Goal: Task Accomplishment & Management: Manage account settings

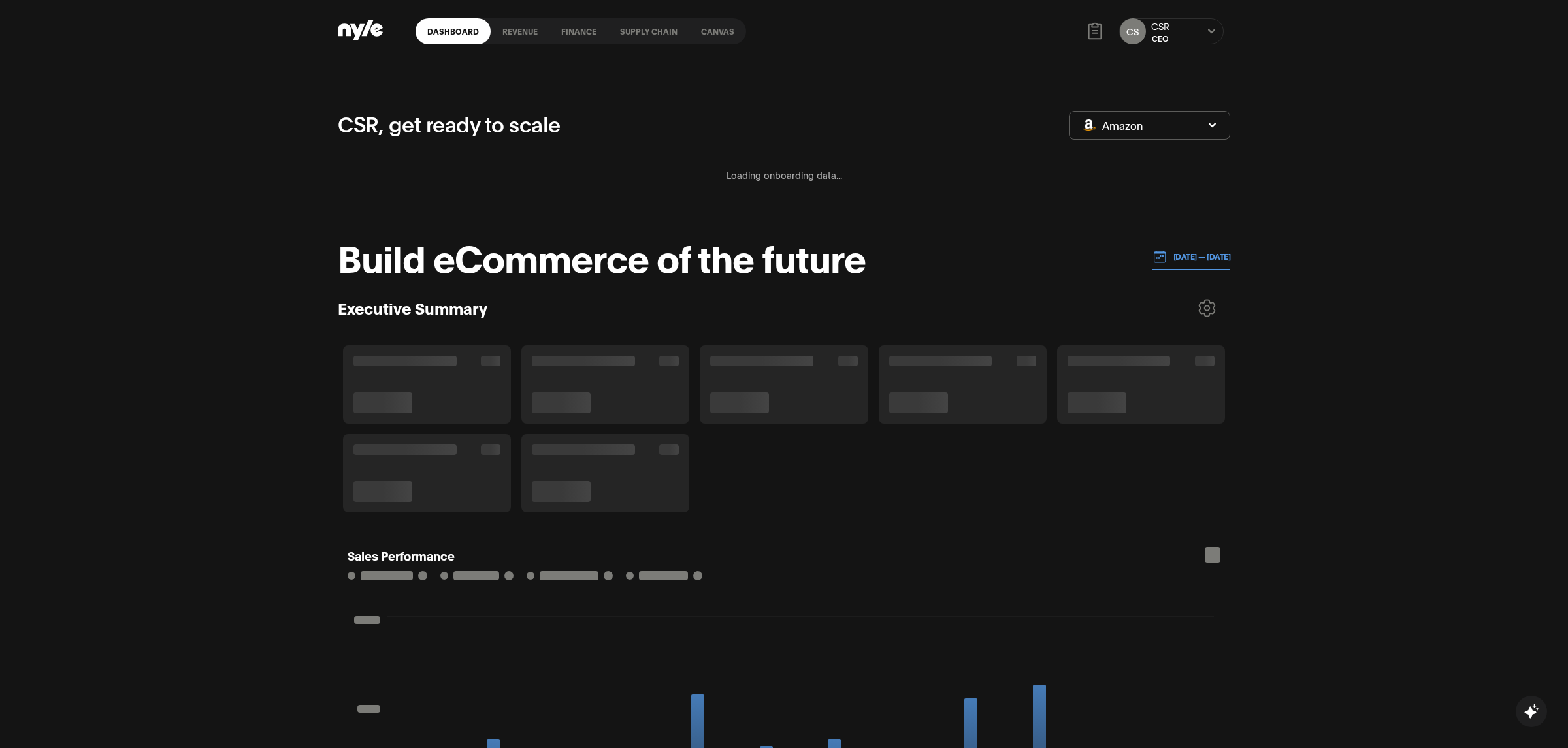
click at [912, 204] on div "CSR, get ready to scale Amazon Loading onboarding data..." at bounding box center [784, 162] width 892 height 109
click at [717, 25] on link "Canvas" at bounding box center [718, 31] width 57 height 26
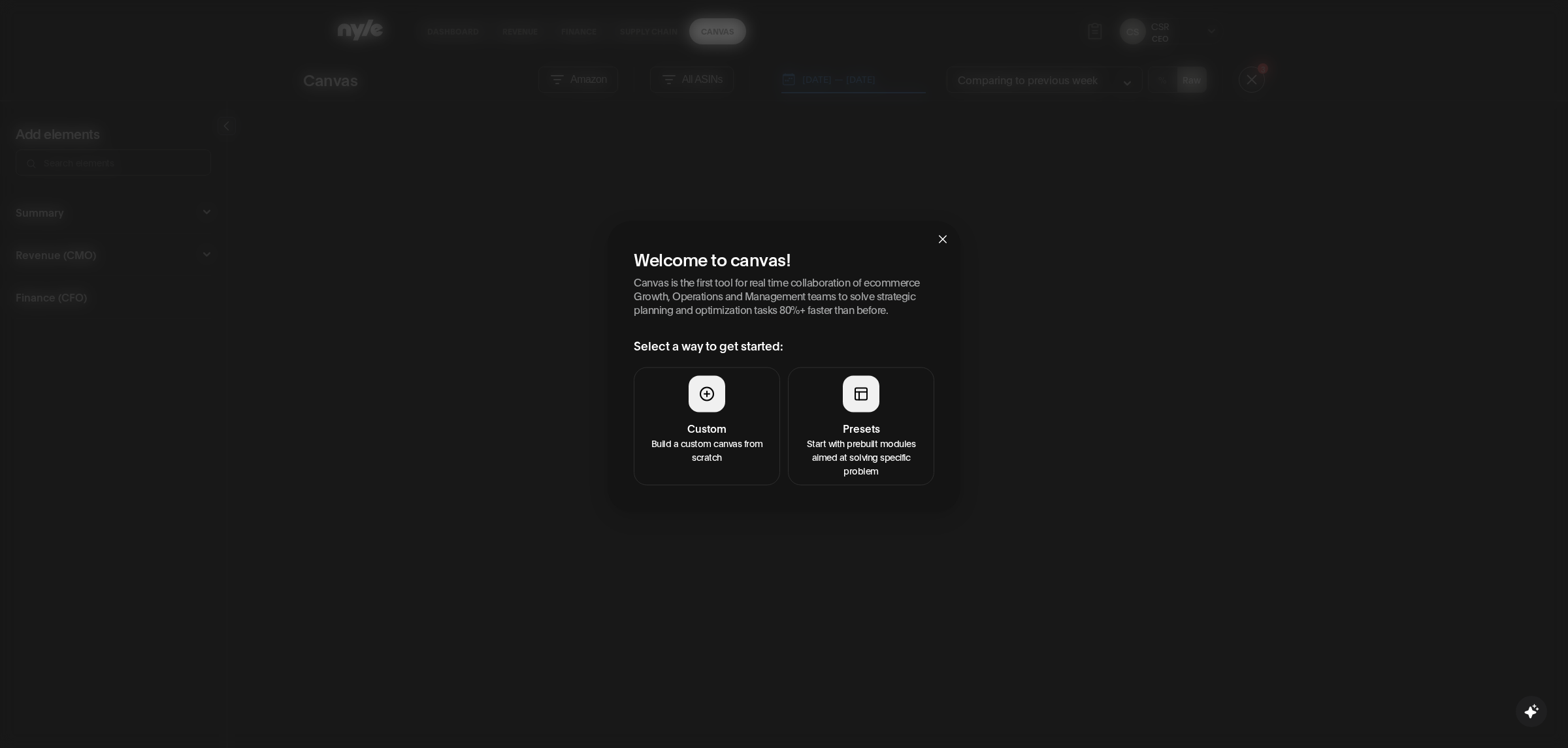
click at [876, 471] on p "Start with prebuilt modules aimed at solving specific problem" at bounding box center [861, 456] width 130 height 41
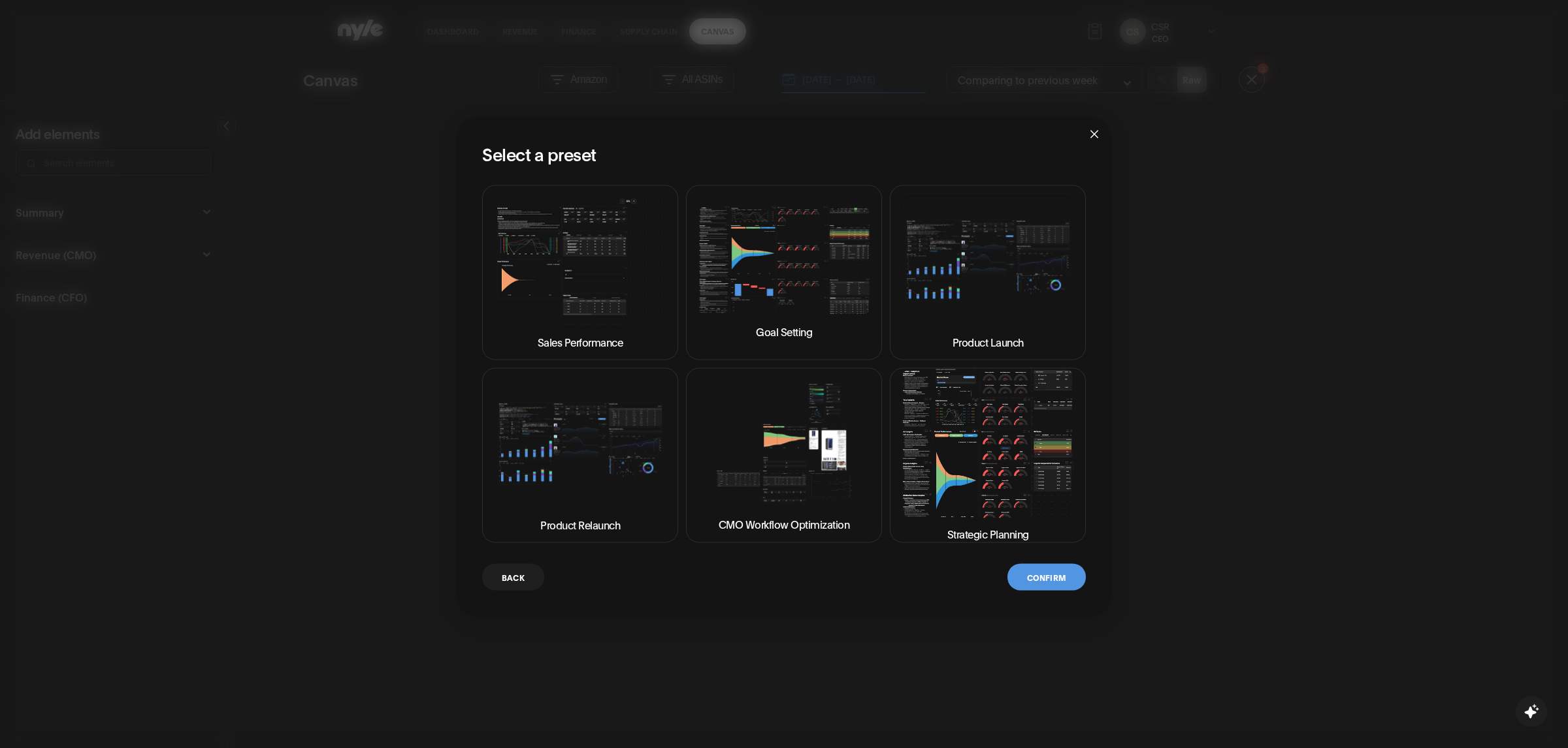
click at [960, 443] on img at bounding box center [988, 443] width 174 height 148
click at [1045, 579] on button "Confirm" at bounding box center [1047, 578] width 79 height 27
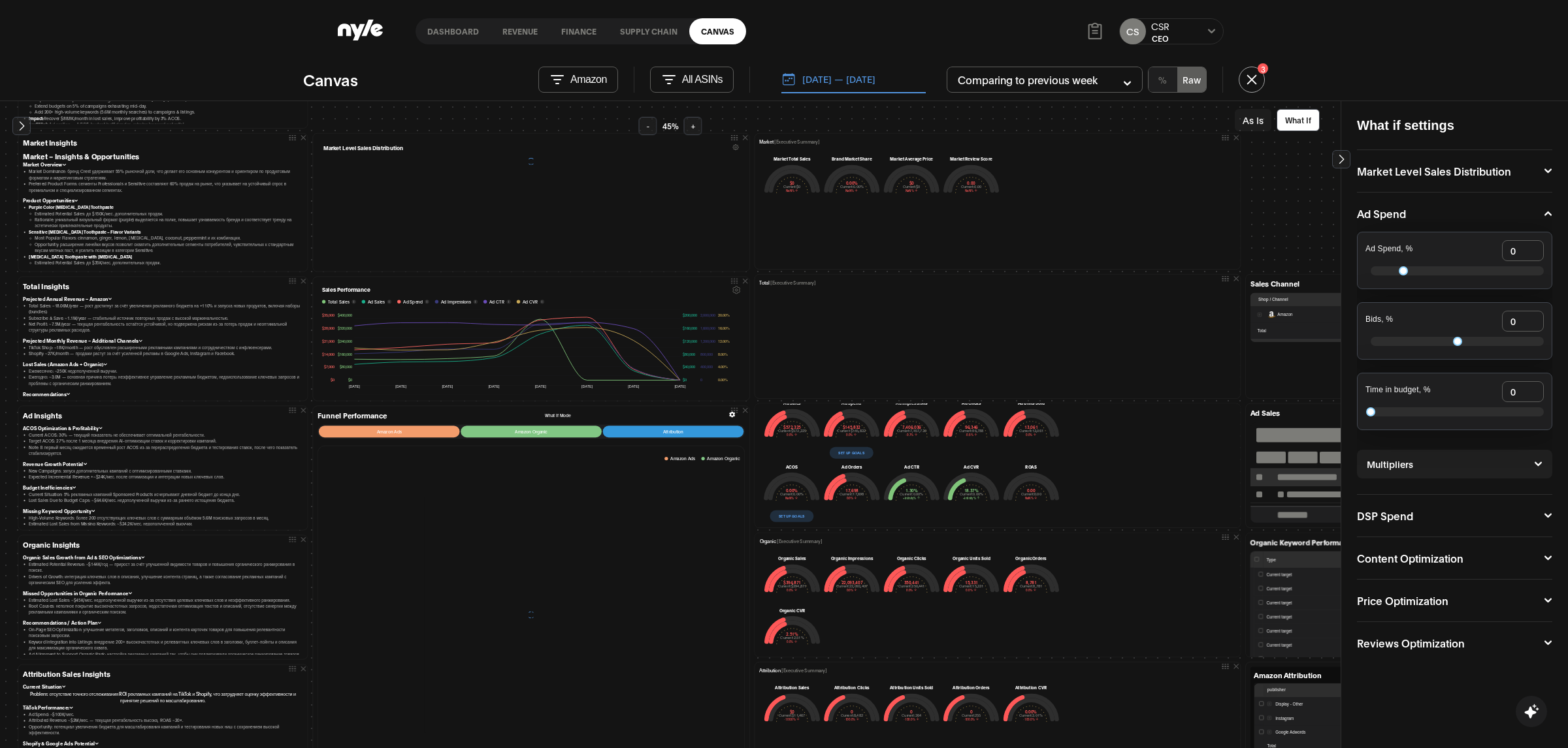
scroll to position [72, 0]
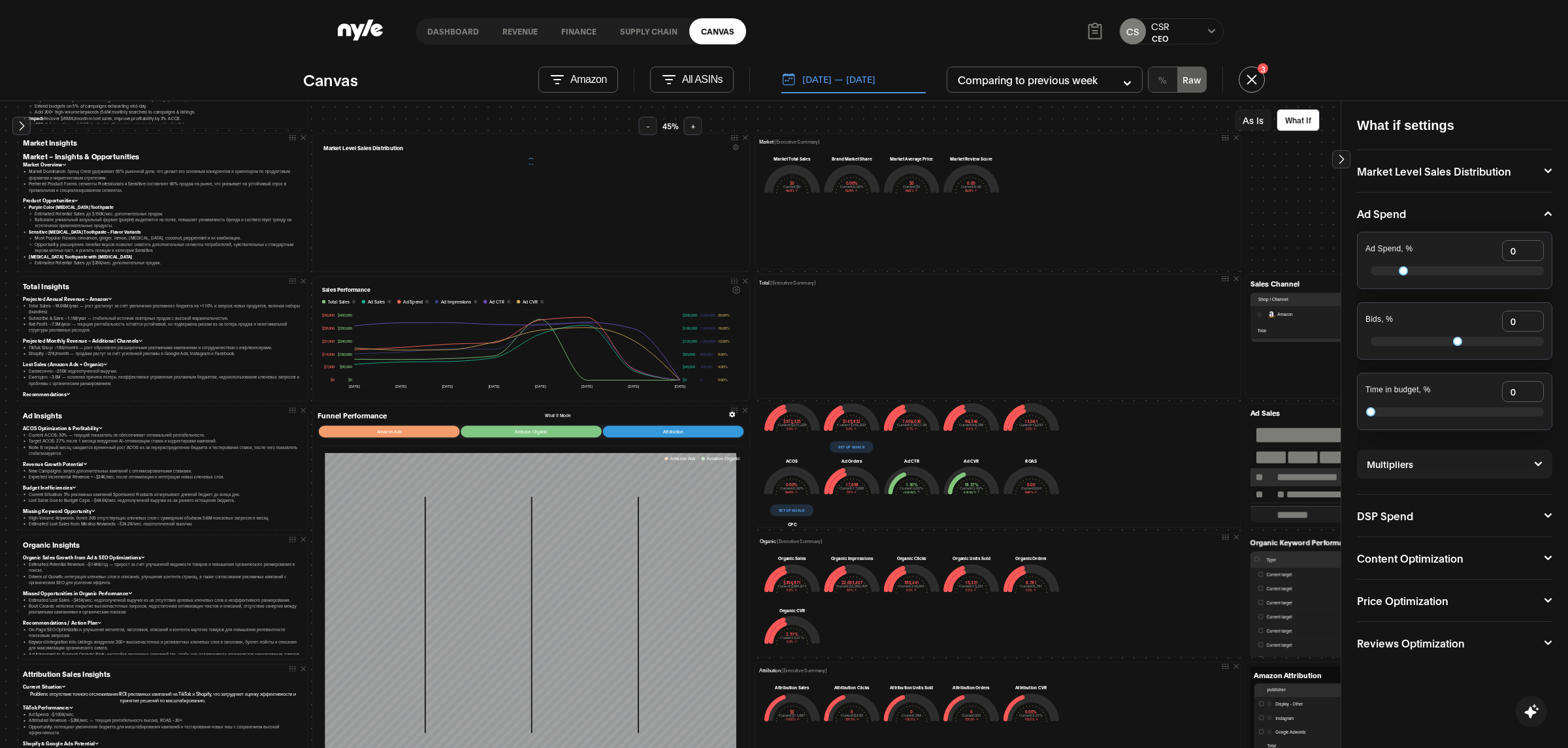
click at [784, 510] on button "Set up goals" at bounding box center [791, 510] width 43 height 12
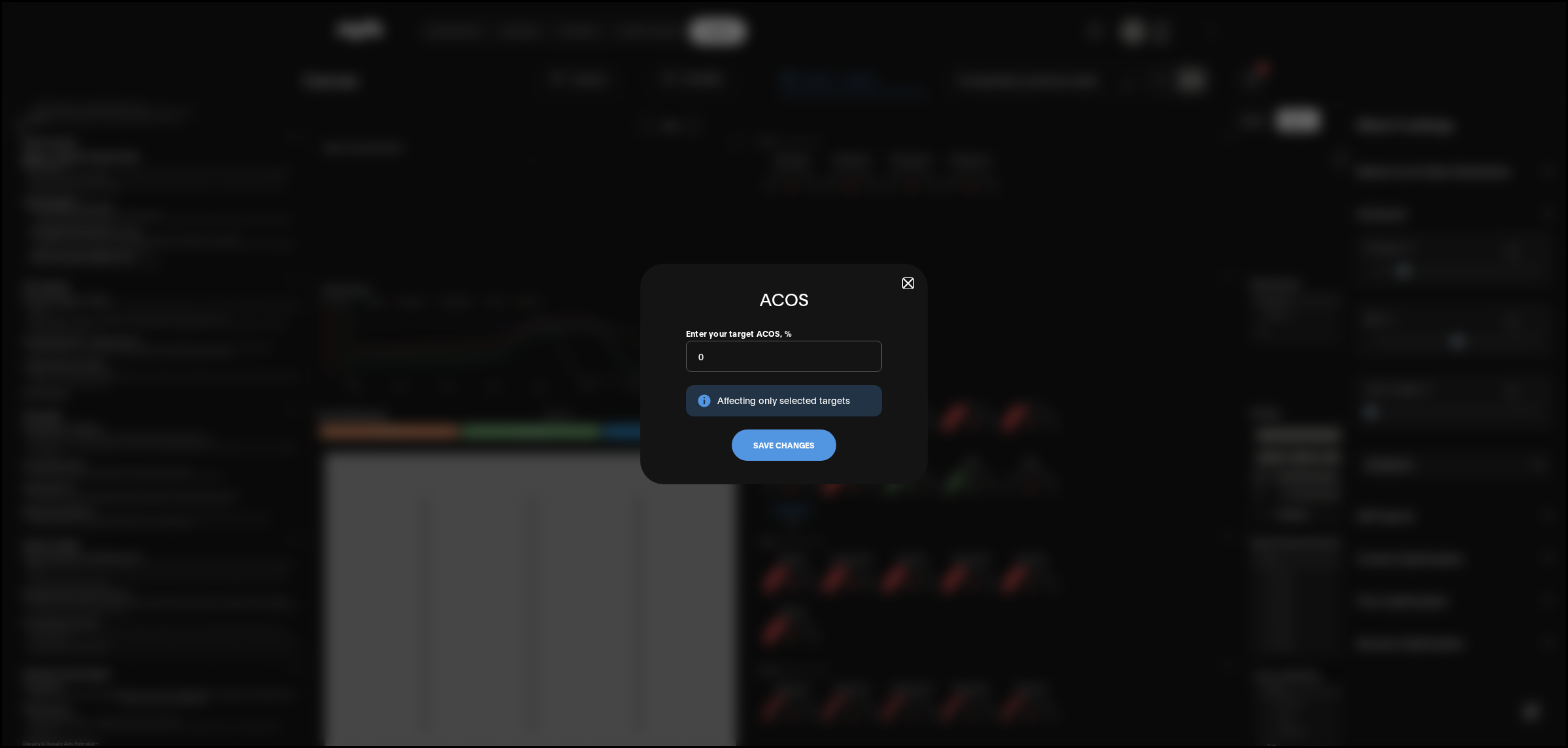
click at [731, 359] on input "0" at bounding box center [784, 357] width 196 height 32
type input "20"
click at [760, 445] on button "Save Changes" at bounding box center [784, 445] width 105 height 32
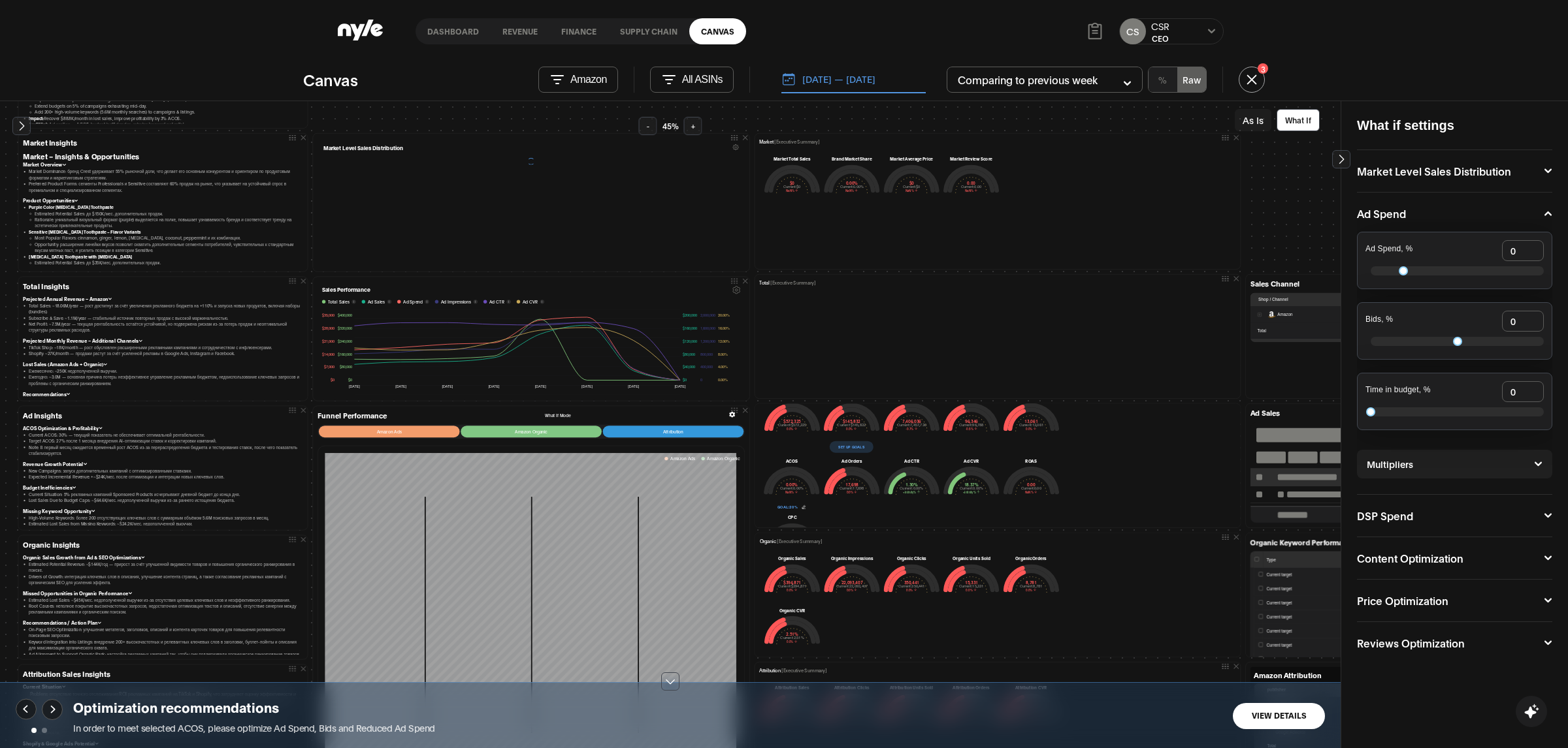
click at [1269, 719] on button "View Details" at bounding box center [1279, 715] width 92 height 26
click at [853, 40] on div "Dashboard Revenue finance Supply chain Canvas CS CSR CEO" at bounding box center [784, 31] width 892 height 63
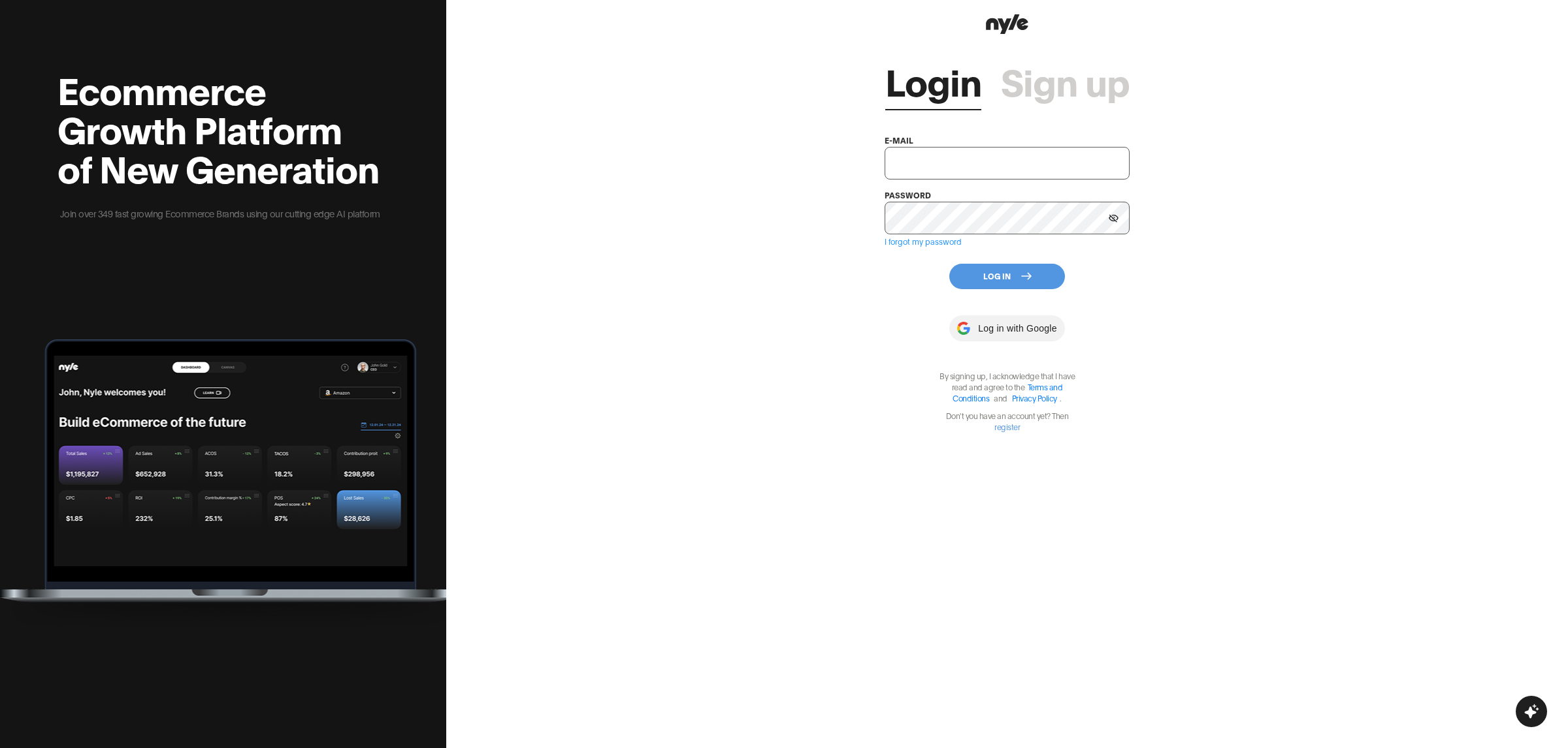
type input "[EMAIL_ADDRESS][PERSON_NAME]"
click at [1018, 277] on button "Log In" at bounding box center [1007, 277] width 115 height 25
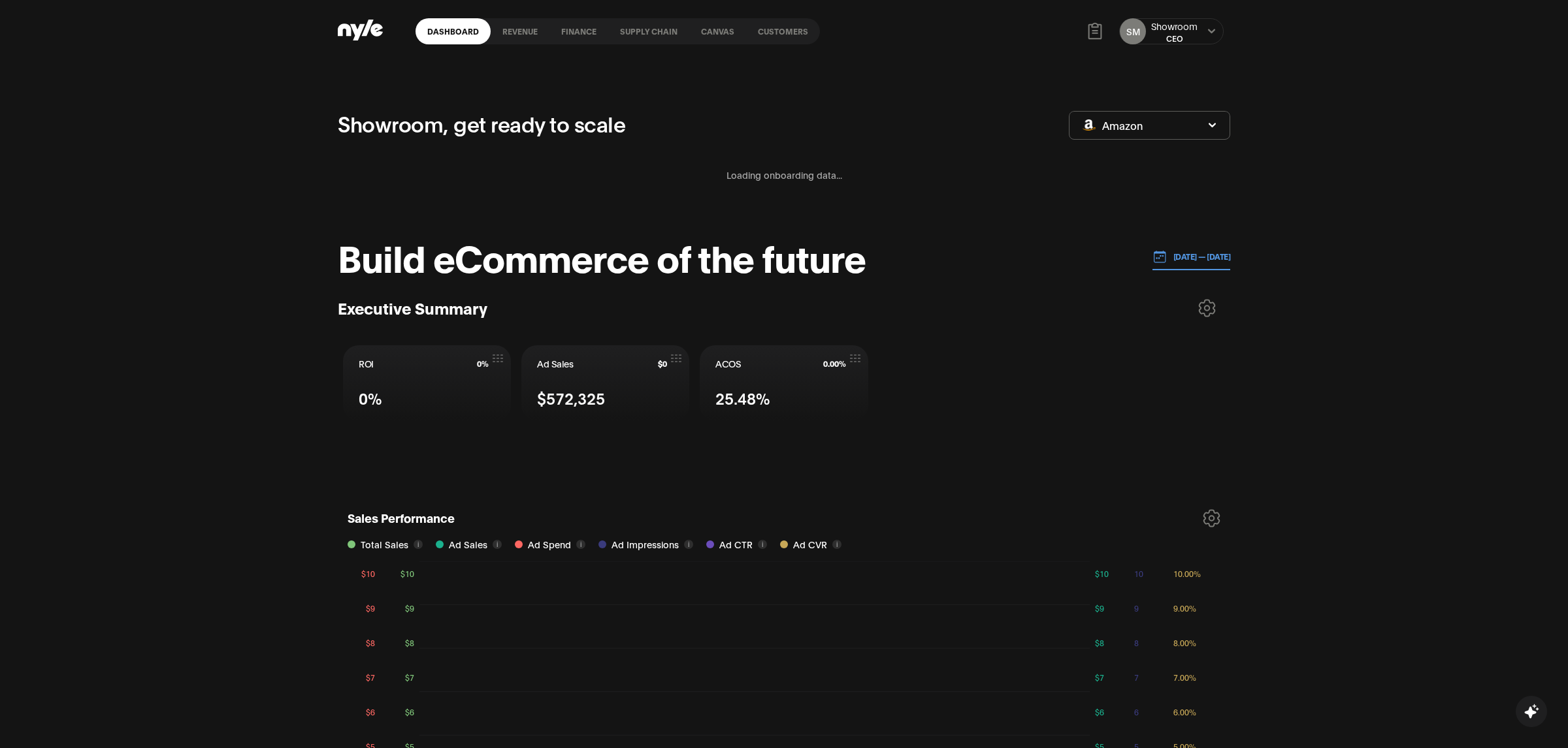
click at [964, 151] on div "Showroom, get ready to scale Amazon Loading onboarding data..." at bounding box center [784, 162] width 892 height 109
click at [774, 28] on link "Customers" at bounding box center [783, 31] width 74 height 26
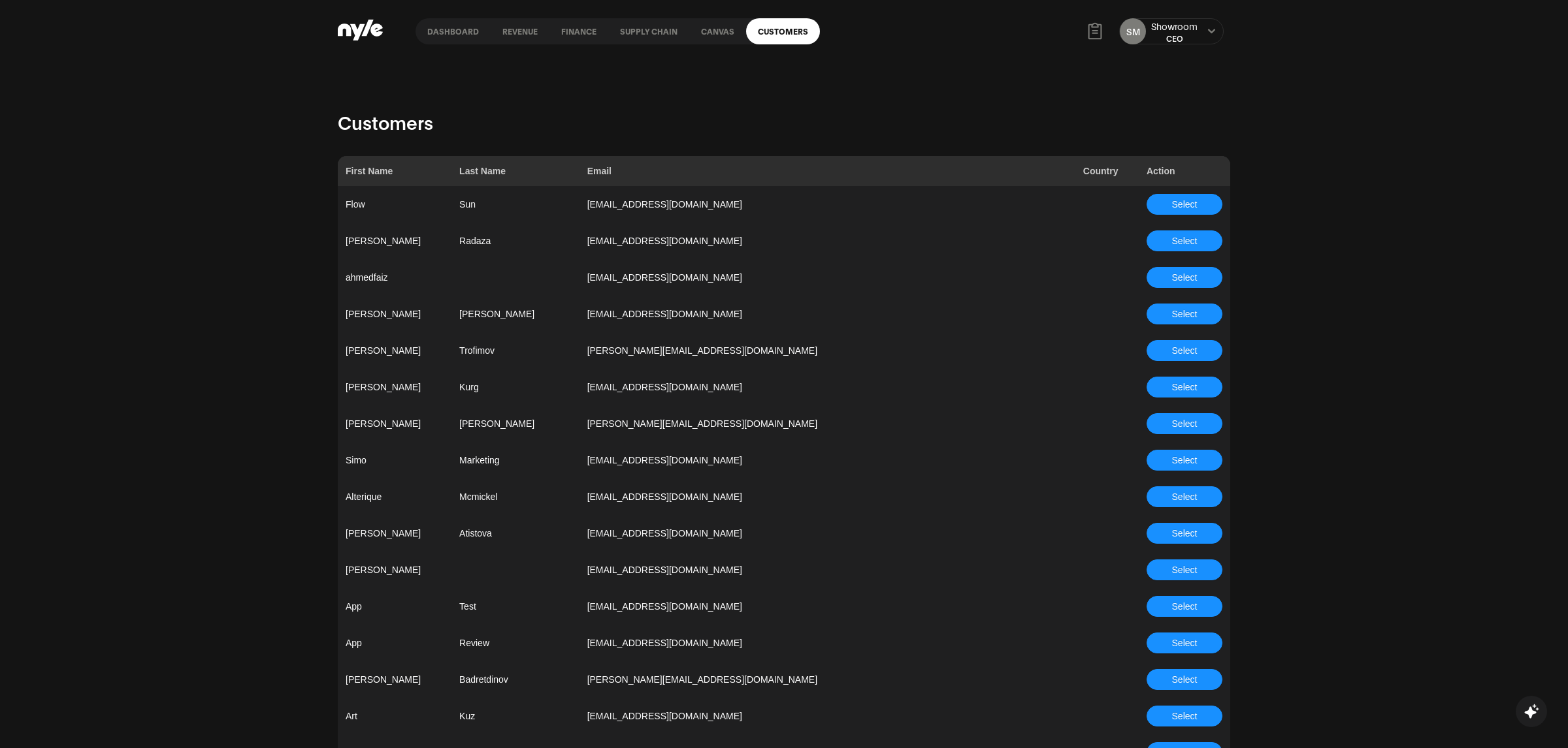
scroll to position [3339, 0]
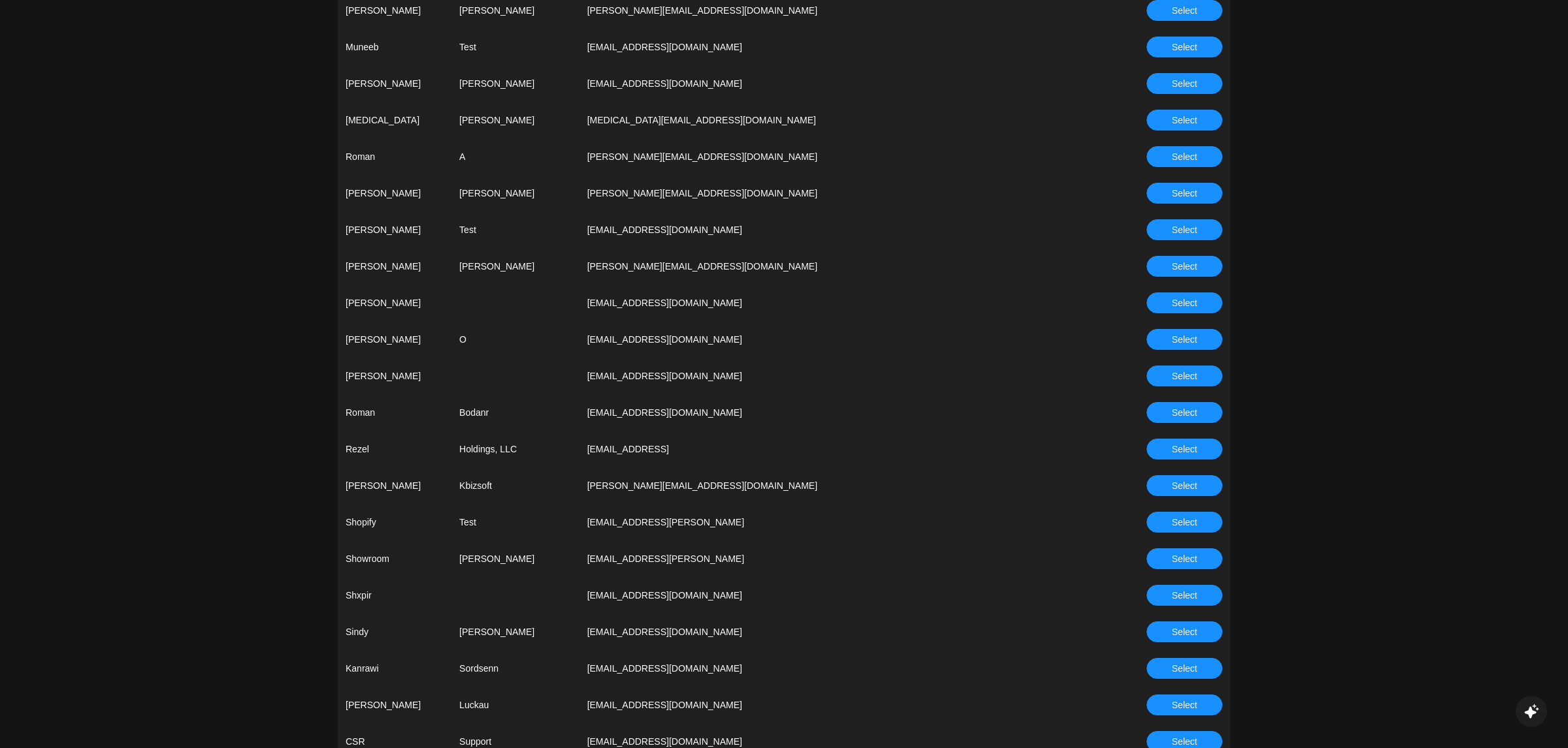
click at [1188, 376] on span "Select" at bounding box center [1185, 375] width 25 height 14
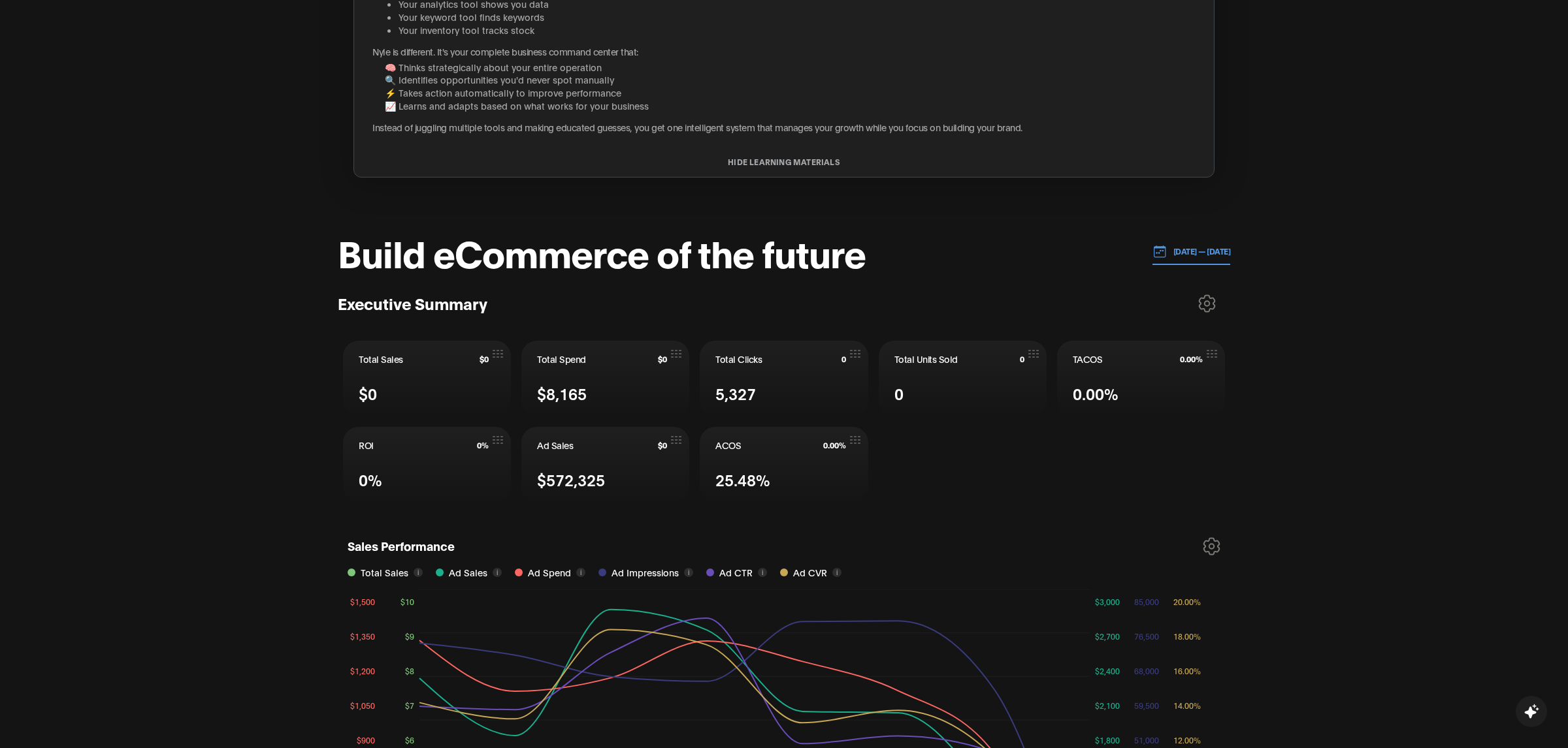
scroll to position [285, 0]
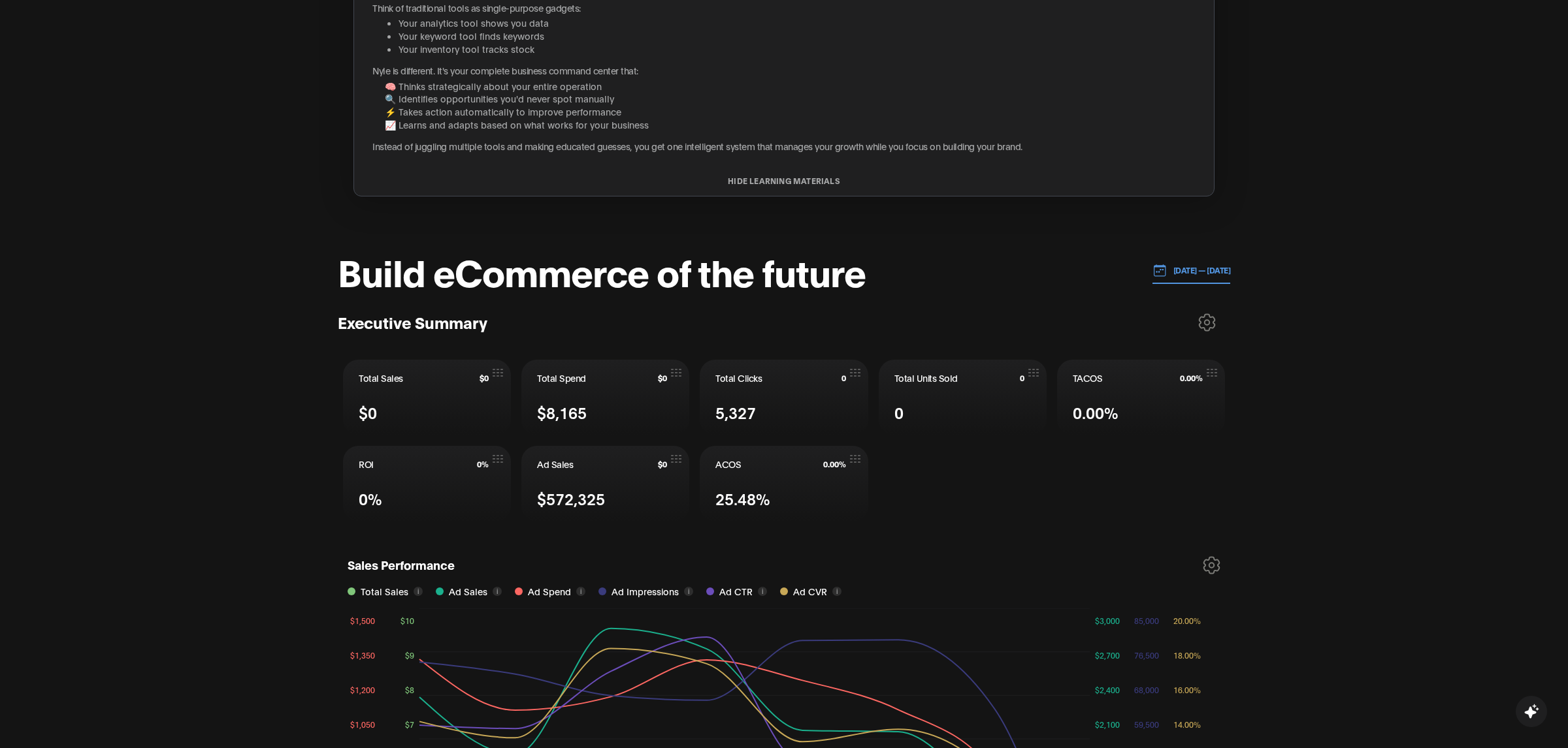
click at [1181, 264] on p "[DATE] — [DATE]" at bounding box center [1198, 270] width 64 height 12
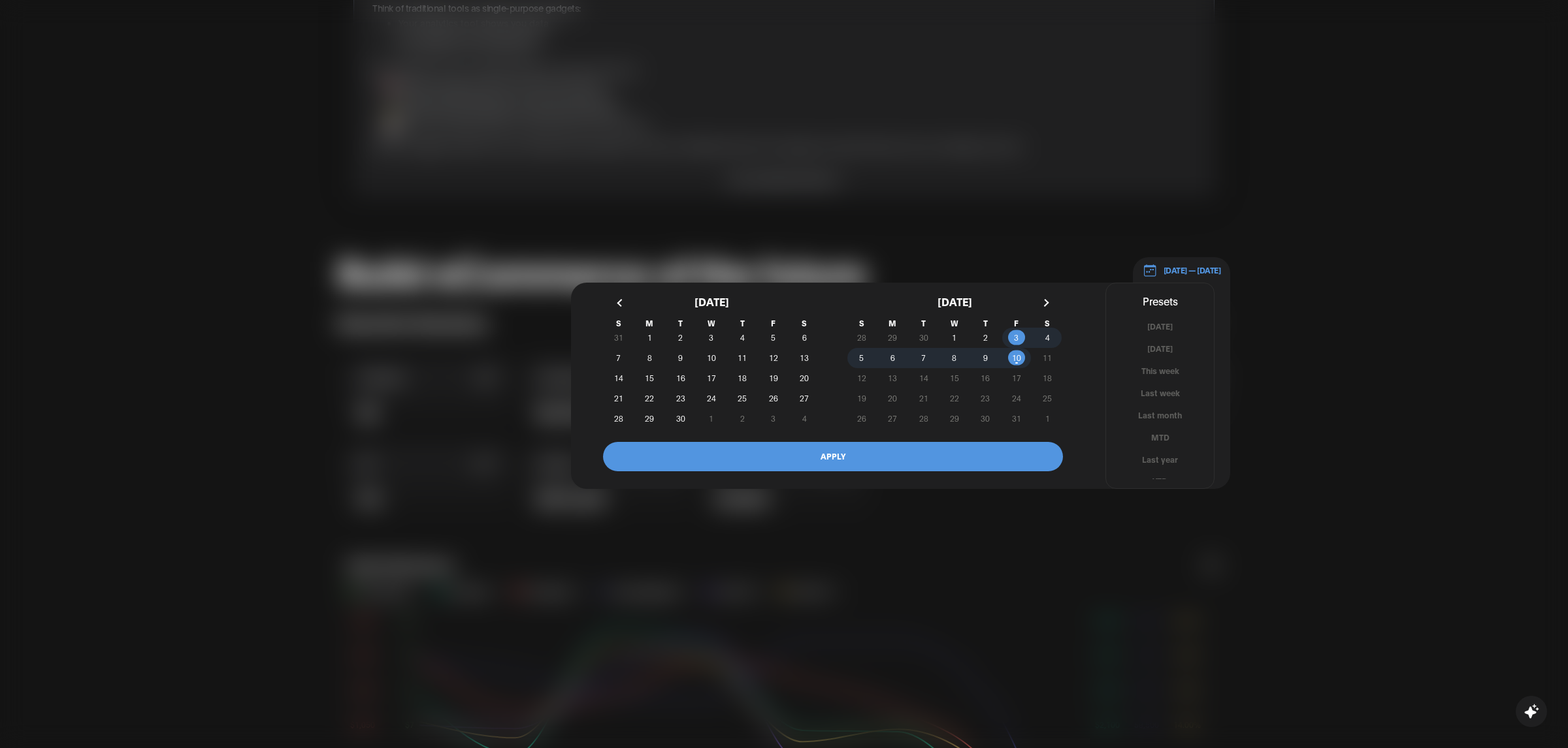
scroll to position [8, 0]
click at [1151, 473] on button "YTD" at bounding box center [1160, 474] width 108 height 13
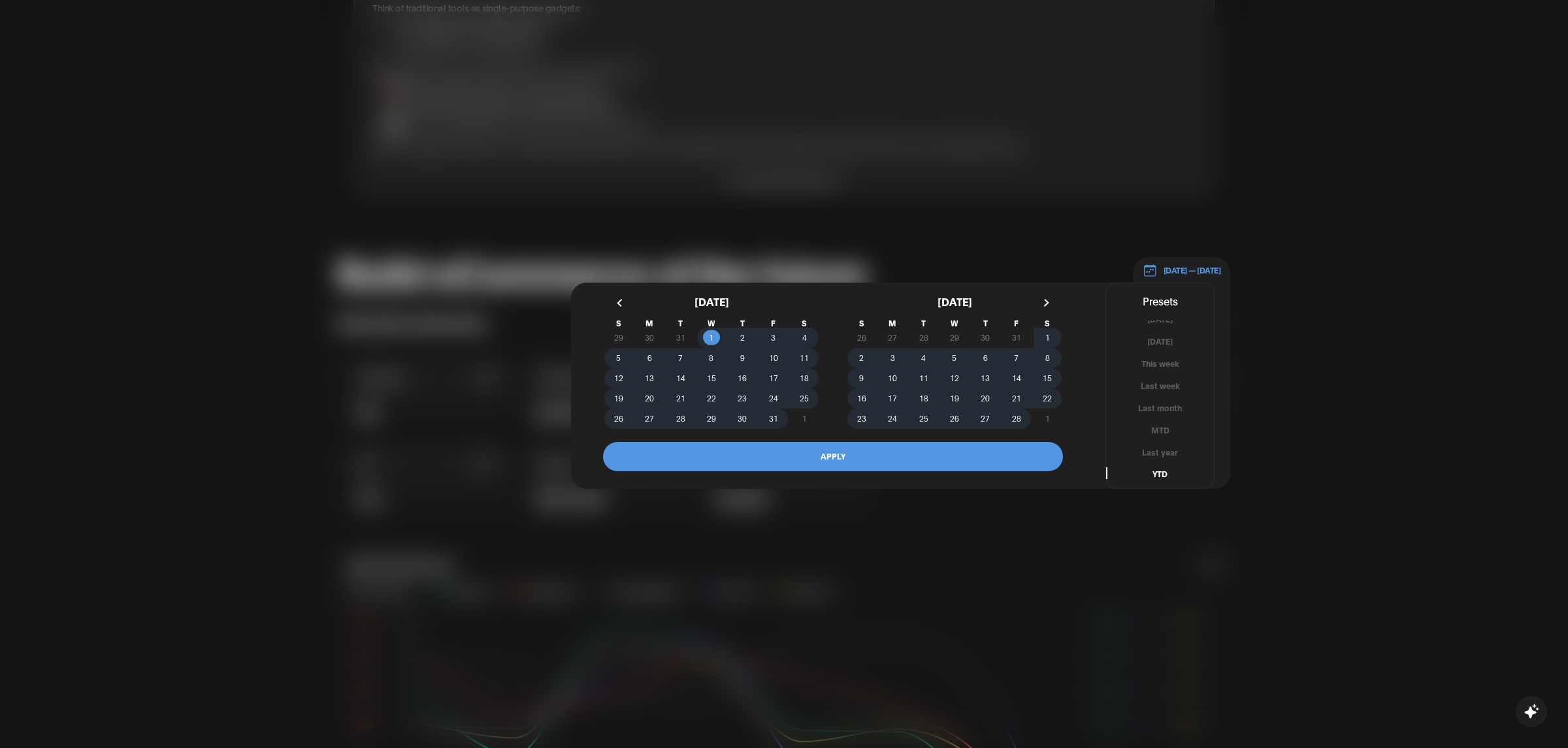
click at [739, 450] on button "APPLY" at bounding box center [833, 456] width 460 height 29
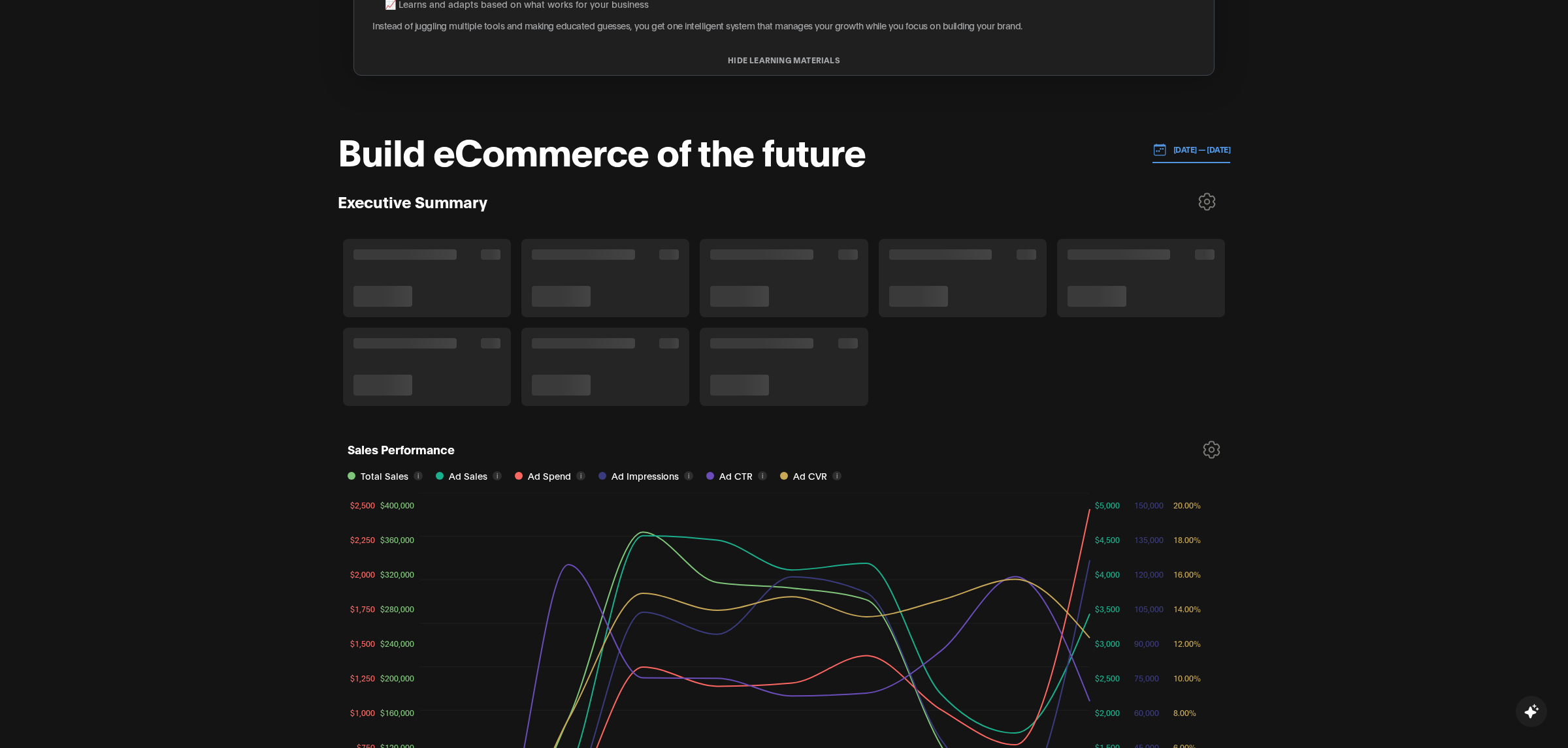
scroll to position [494, 0]
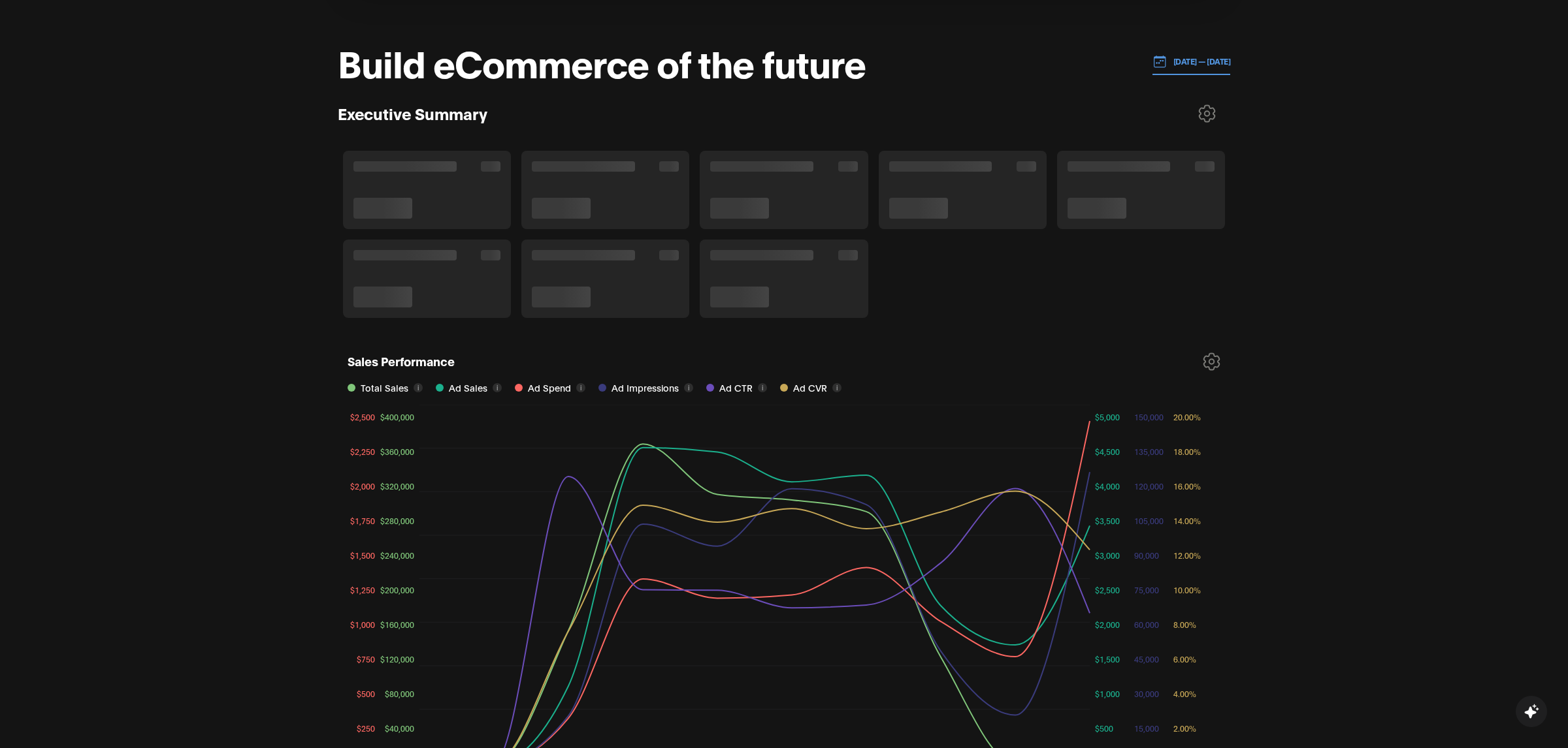
click at [1210, 112] on icon at bounding box center [1207, 114] width 18 height 18
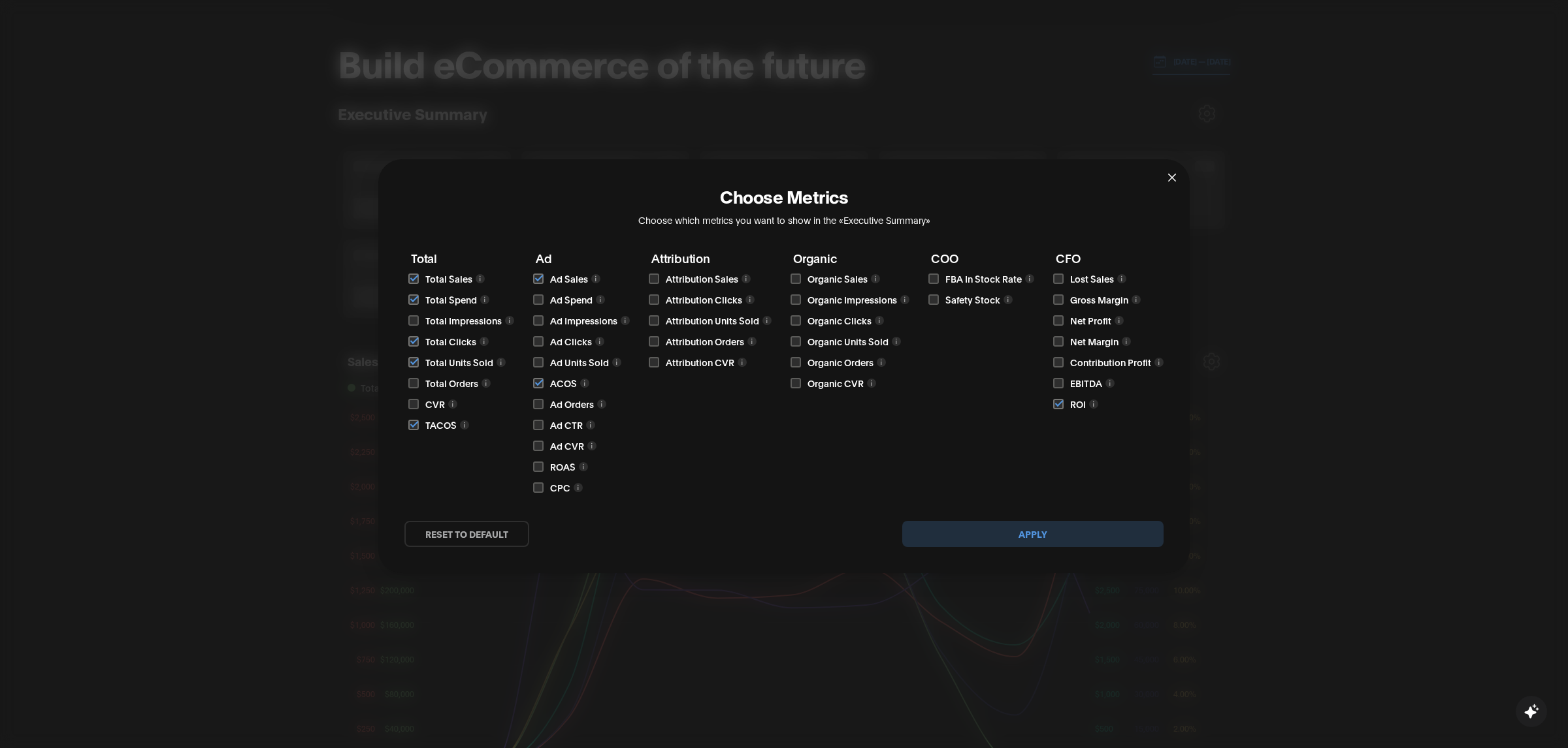
click at [1058, 318] on input "checkbox" at bounding box center [1058, 320] width 11 height 11
checkbox input "true"
click at [985, 523] on button "Apply" at bounding box center [1033, 533] width 262 height 26
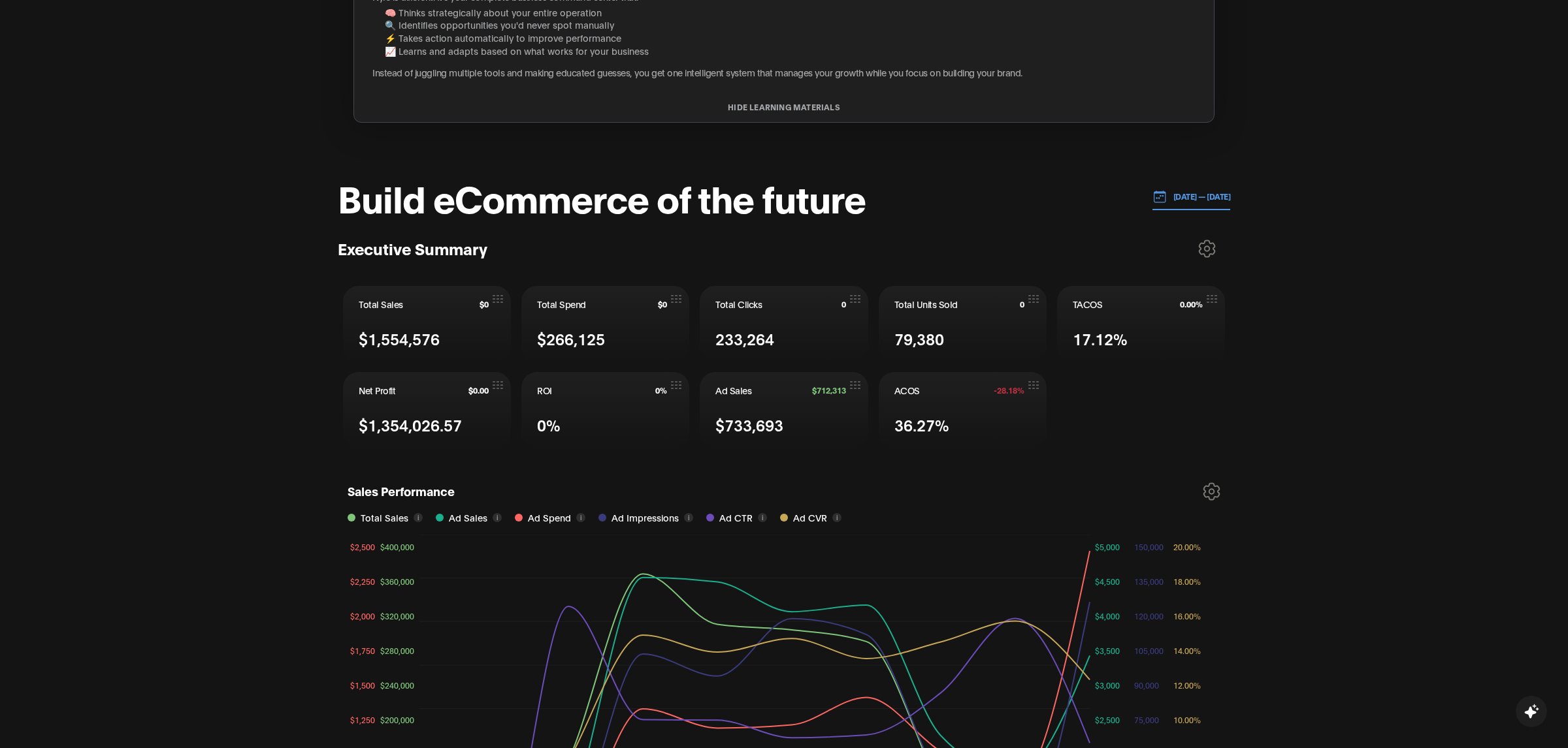
scroll to position [210, 0]
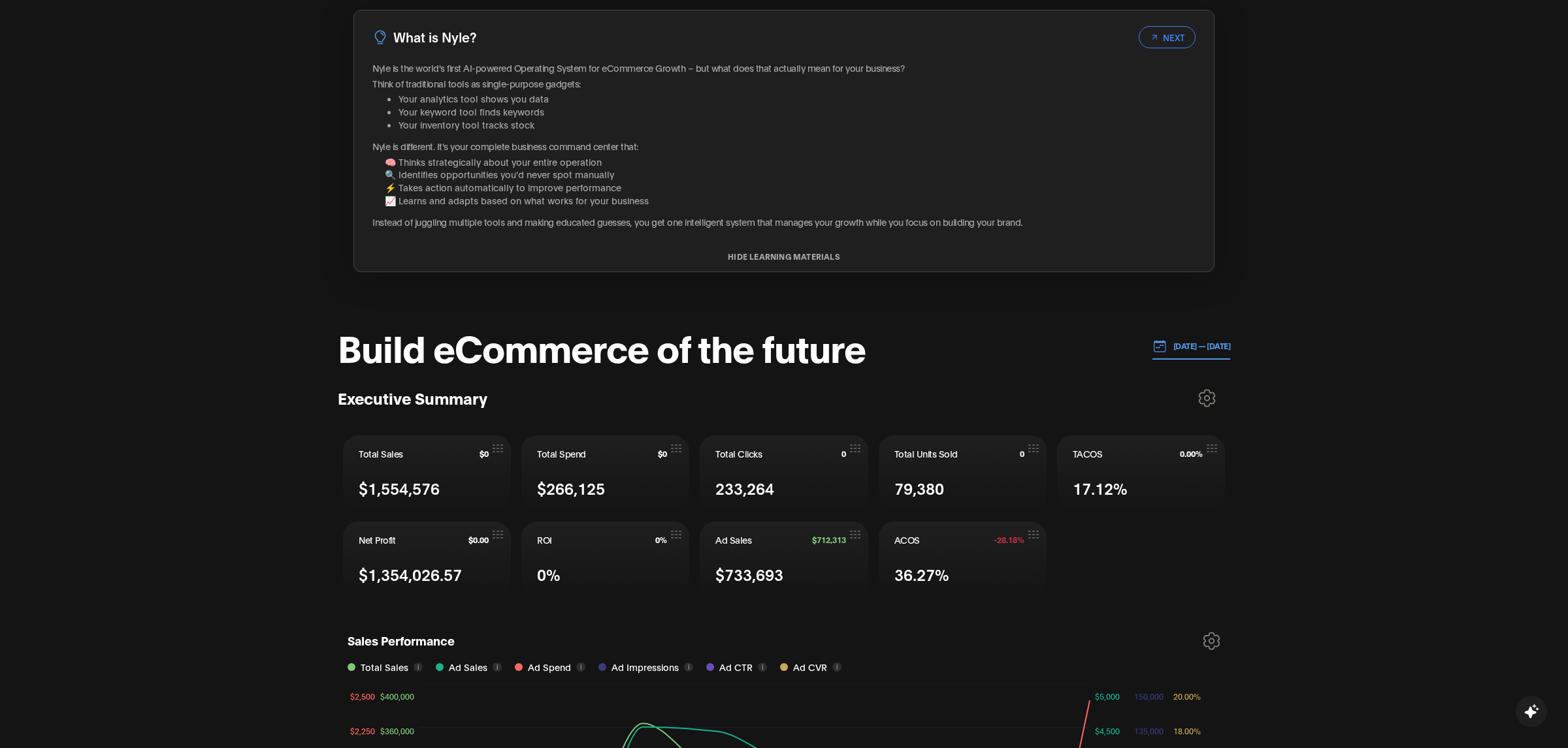
click at [1184, 340] on p "[DATE] — [DATE]" at bounding box center [1198, 346] width 64 height 12
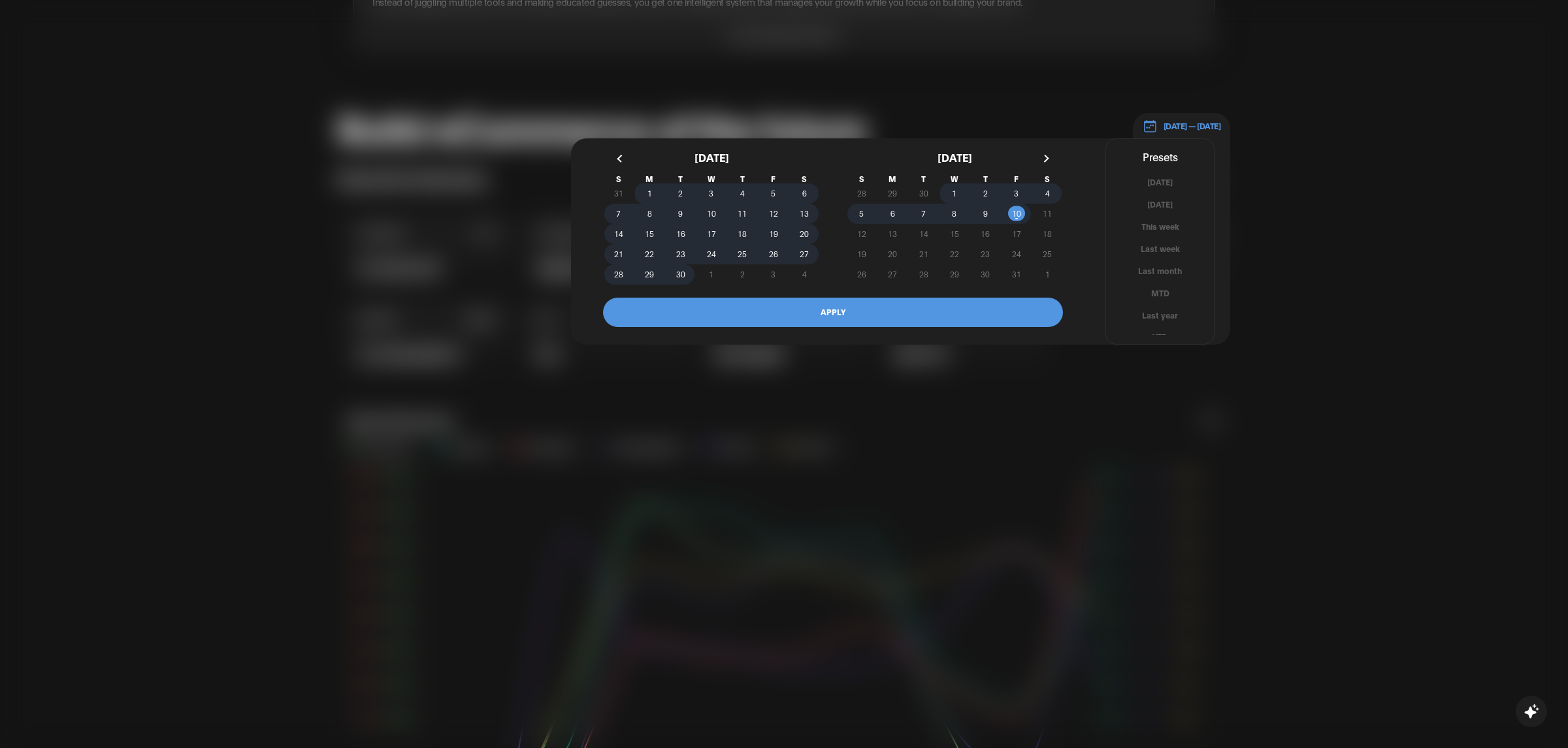
scroll to position [503, 0]
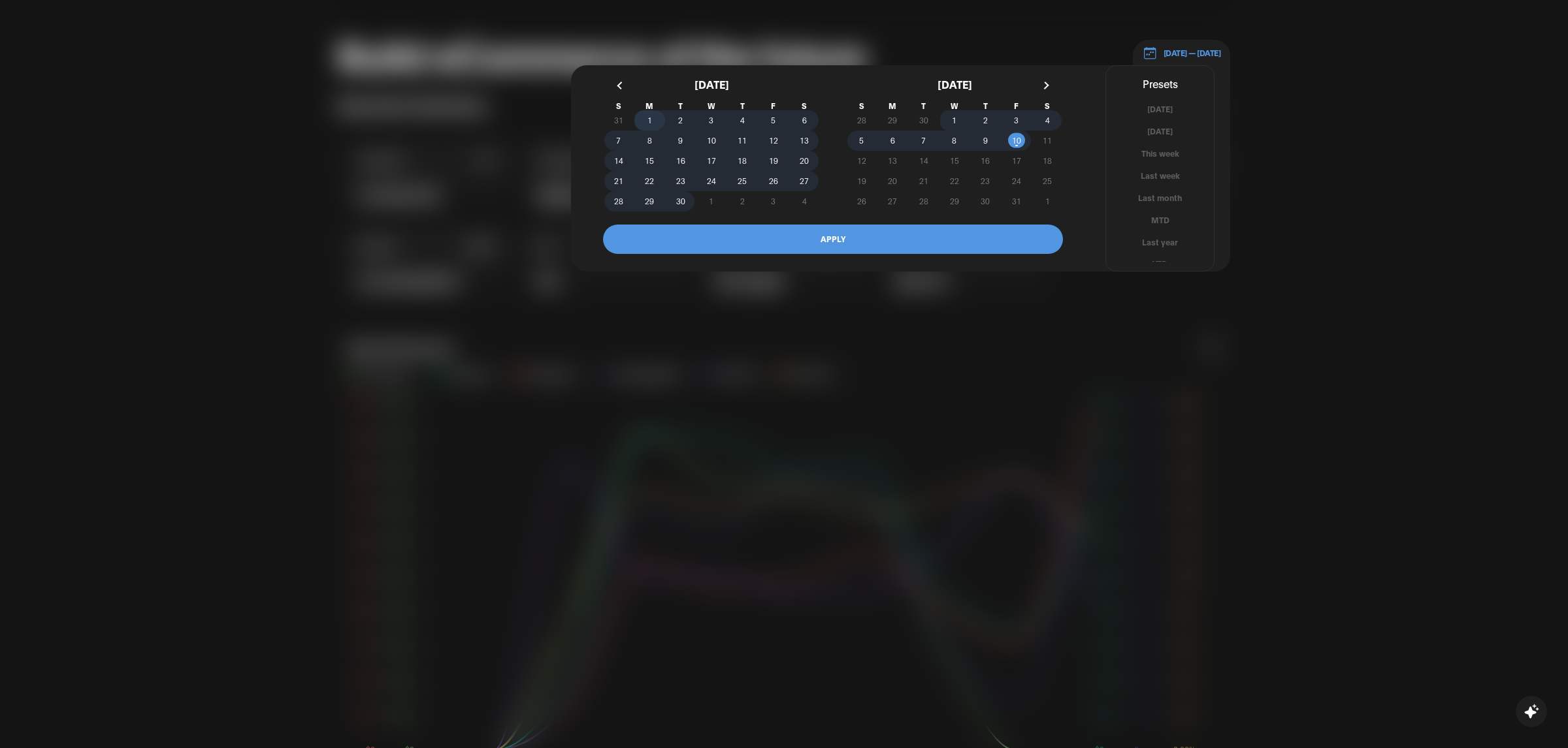
click at [642, 116] on span "1" at bounding box center [649, 120] width 31 height 13
click at [1015, 142] on span "10" at bounding box center [1016, 140] width 9 height 23
click at [875, 234] on button "APPLY" at bounding box center [833, 239] width 460 height 29
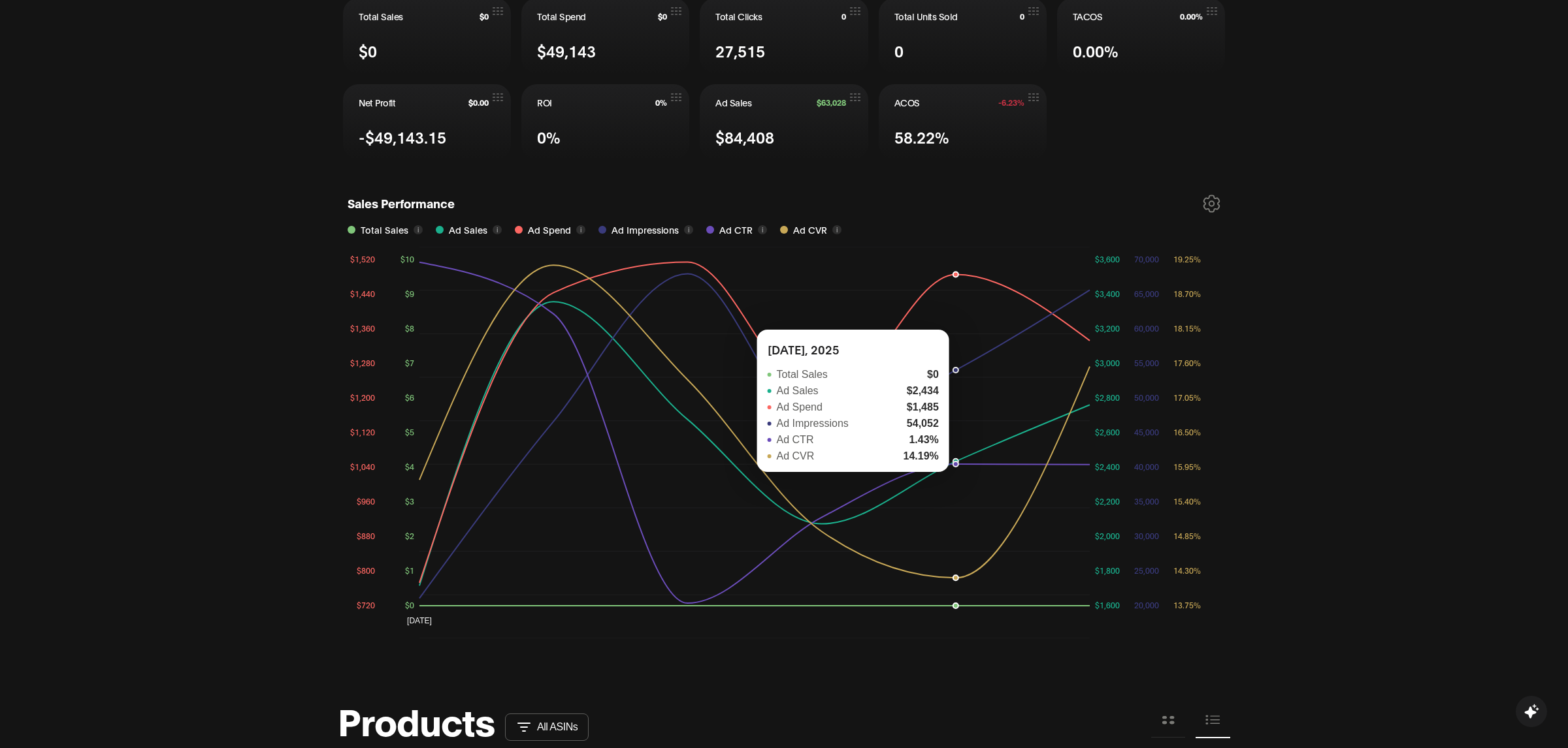
scroll to position [640, 0]
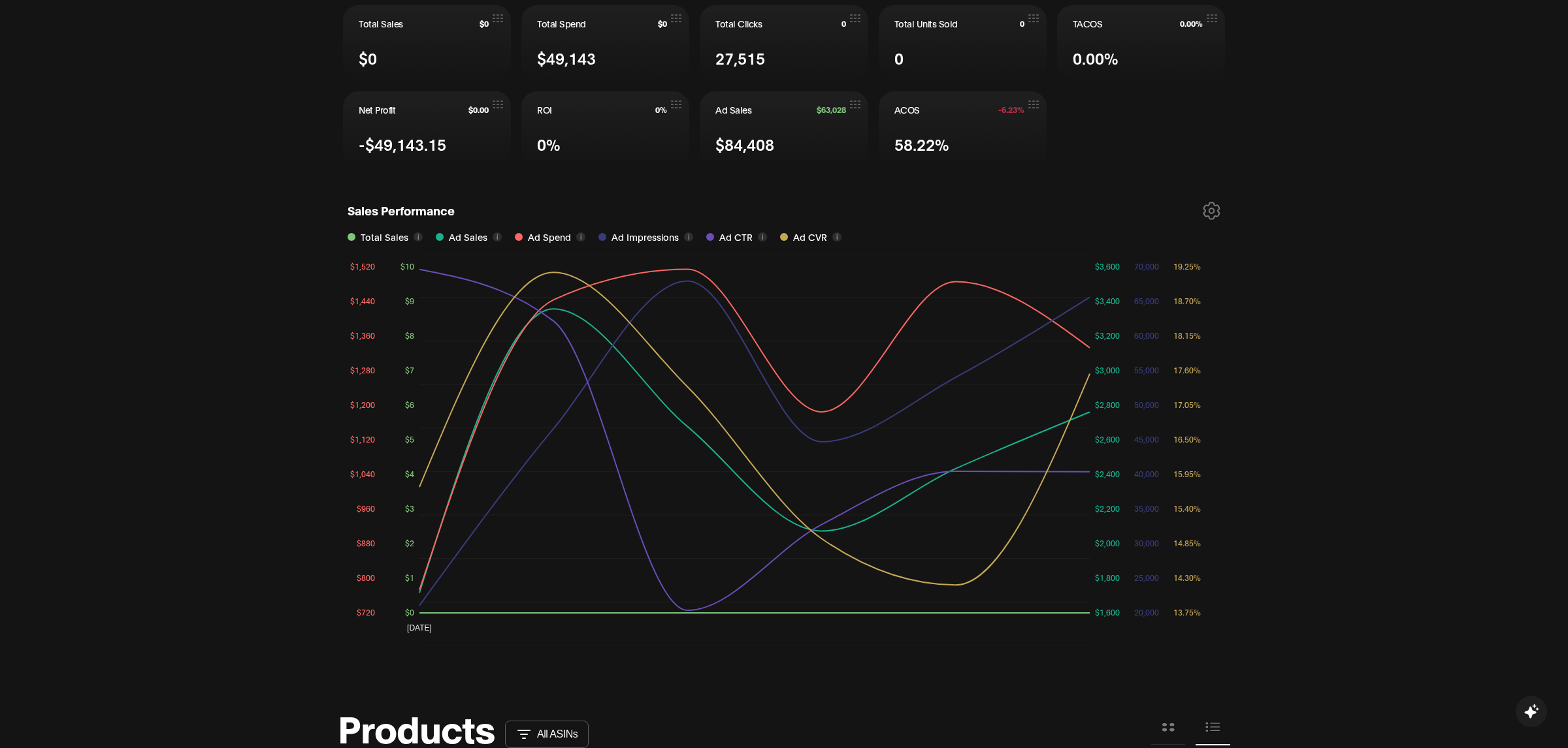
click at [1212, 210] on icon at bounding box center [1212, 211] width 16 height 17
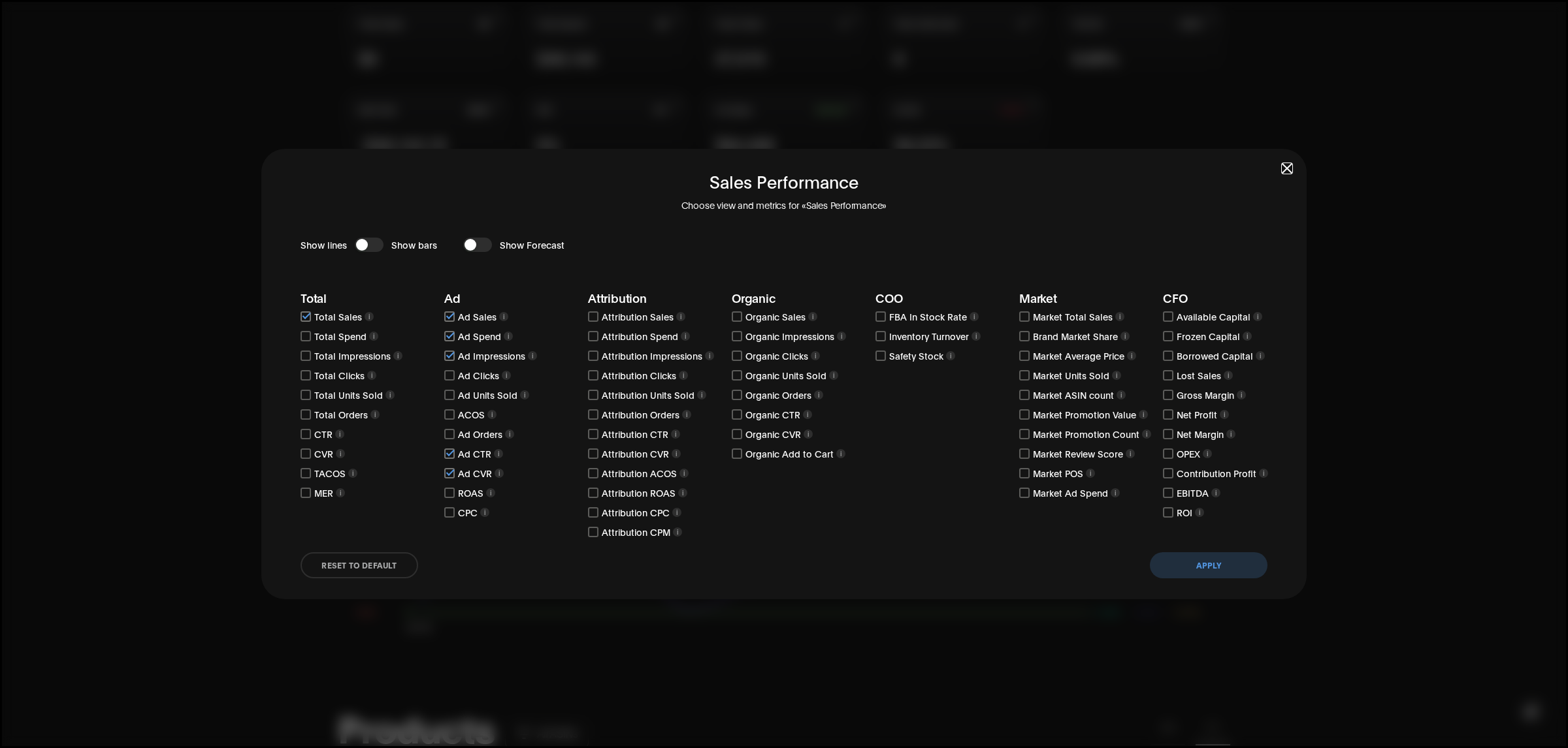
click at [451, 412] on input "checkbox" at bounding box center [449, 415] width 11 height 11
checkbox input "true"
click at [1209, 565] on button "Apply" at bounding box center [1208, 565] width 118 height 26
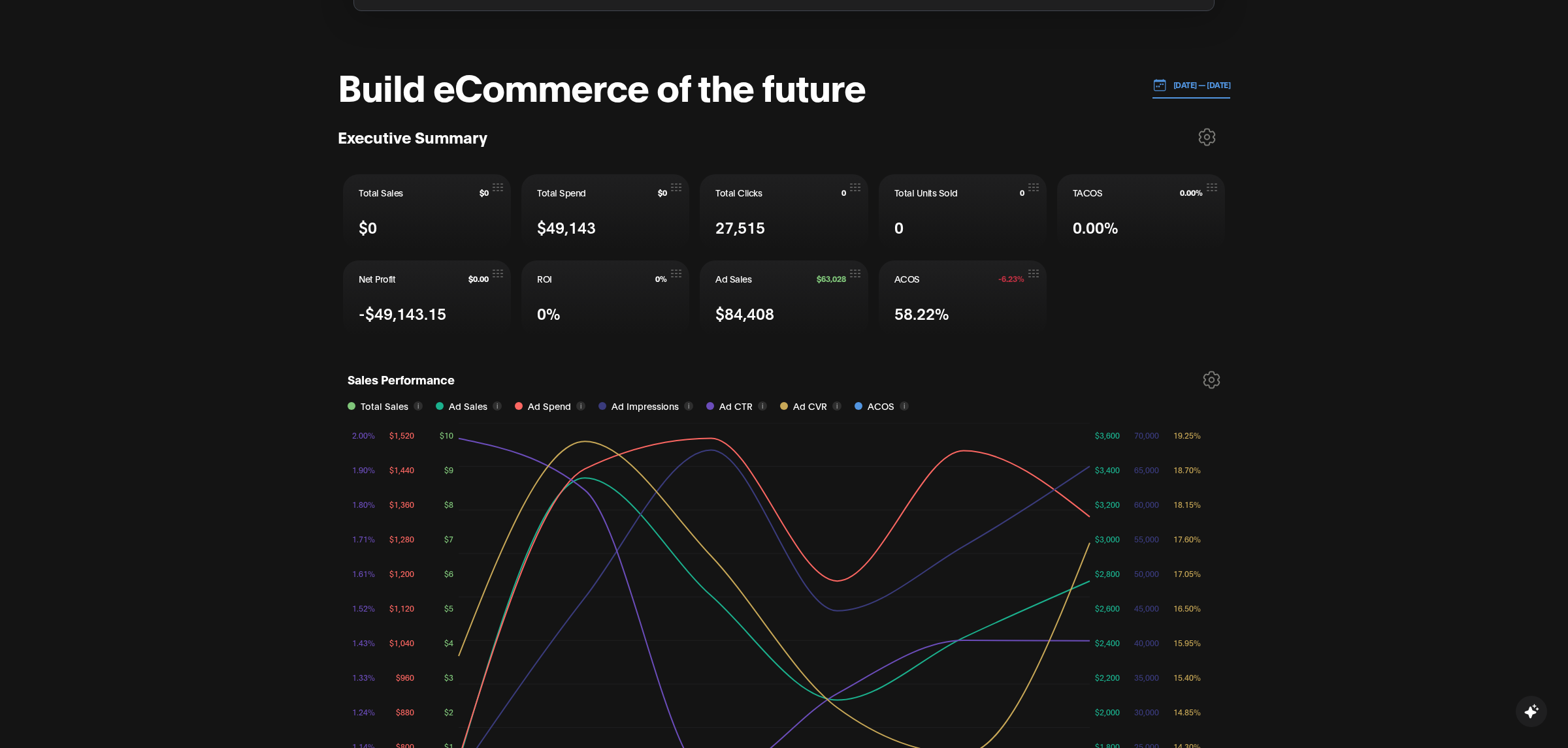
scroll to position [405, 0]
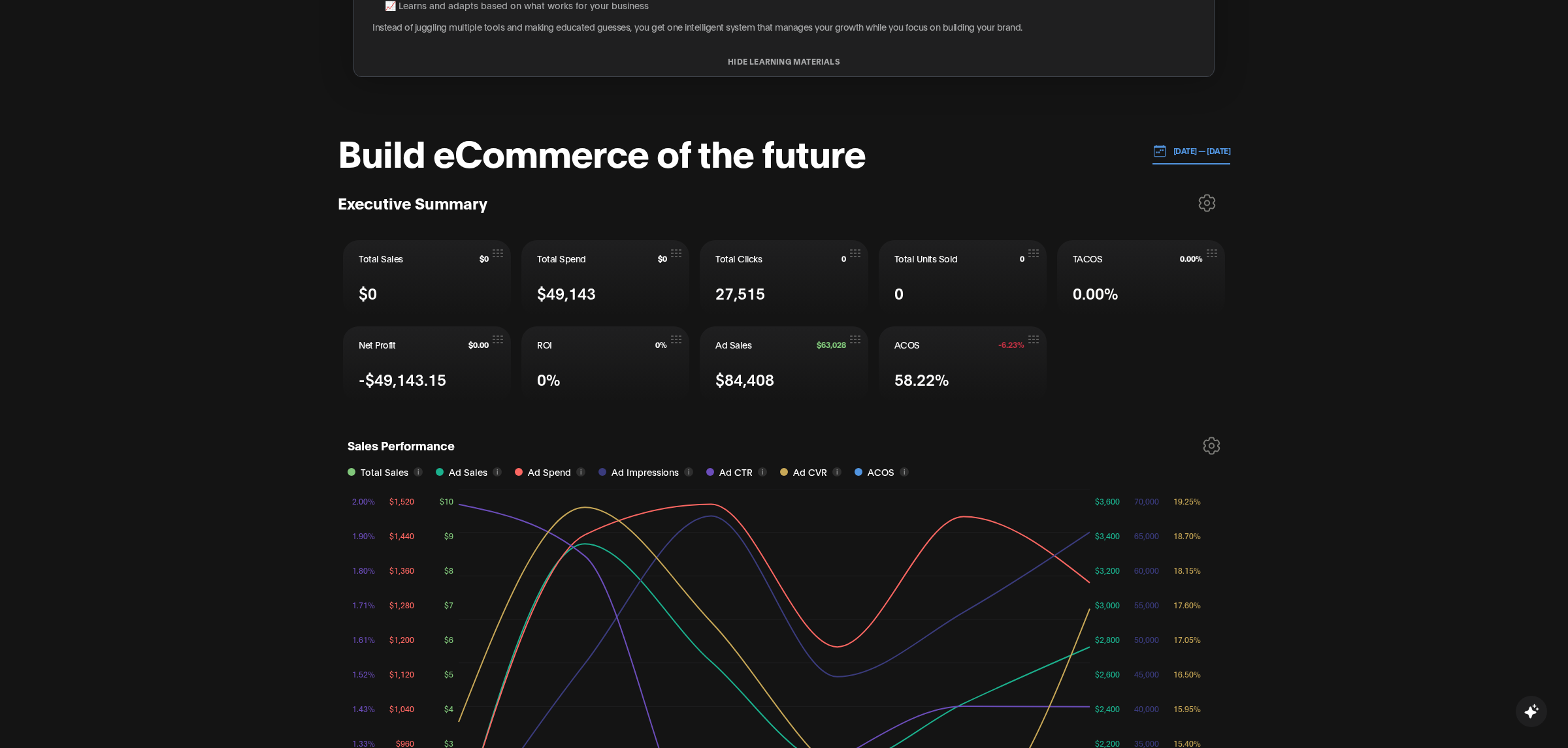
click at [1167, 154] on p "09.01.2025 — 10.10.2025" at bounding box center [1198, 150] width 64 height 12
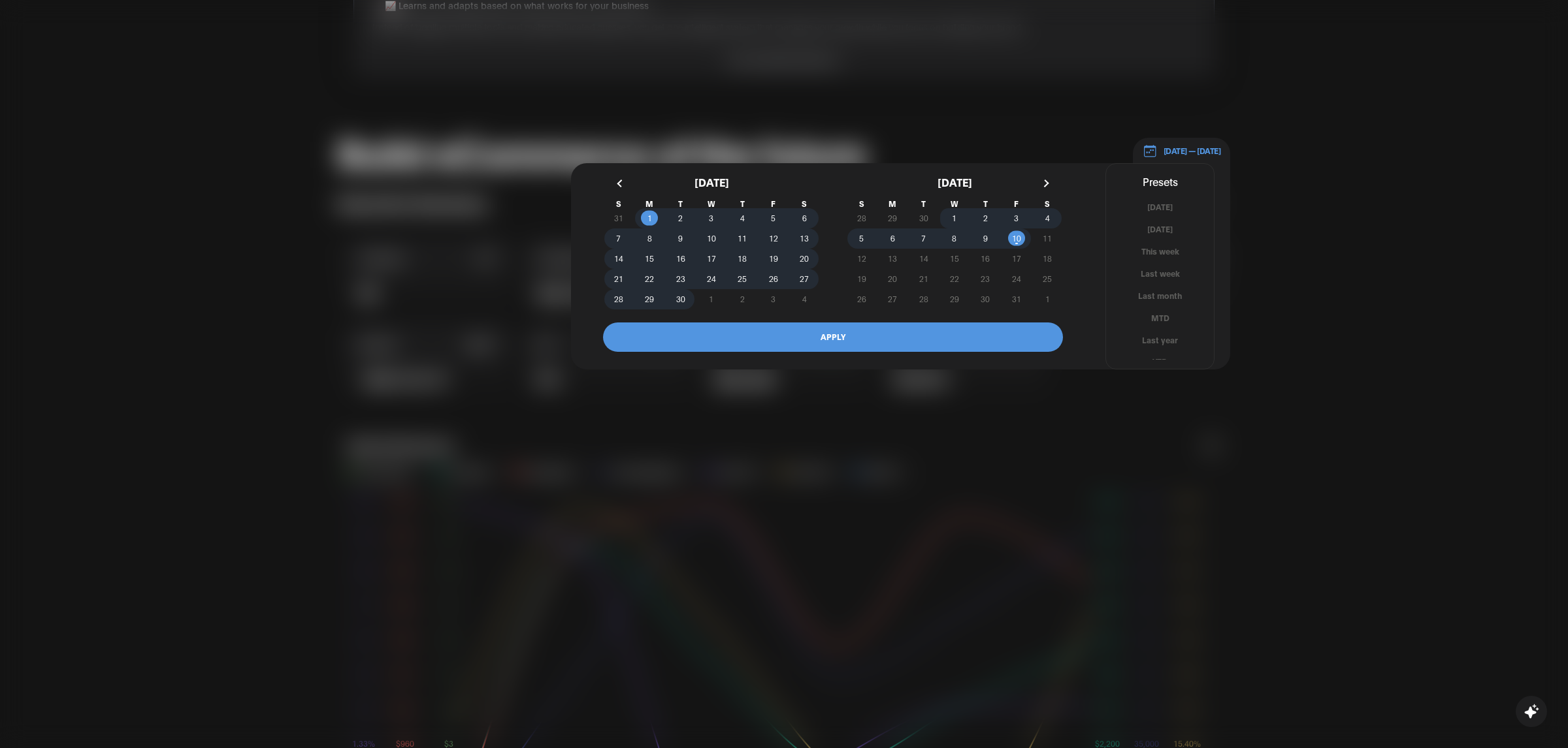
click at [621, 179] on button "button" at bounding box center [621, 183] width 23 height 23
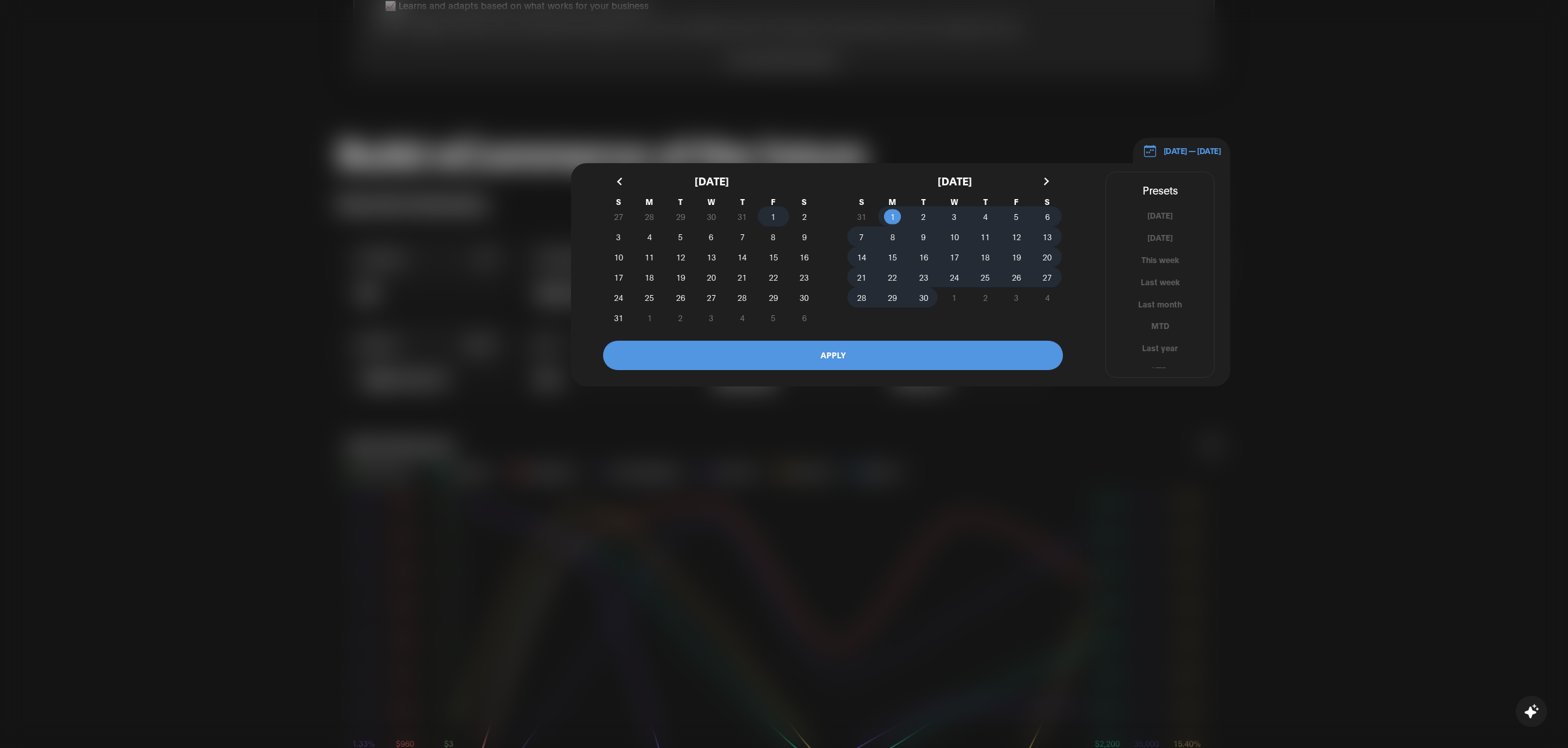
click at [769, 216] on span "1" at bounding box center [773, 216] width 31 height 13
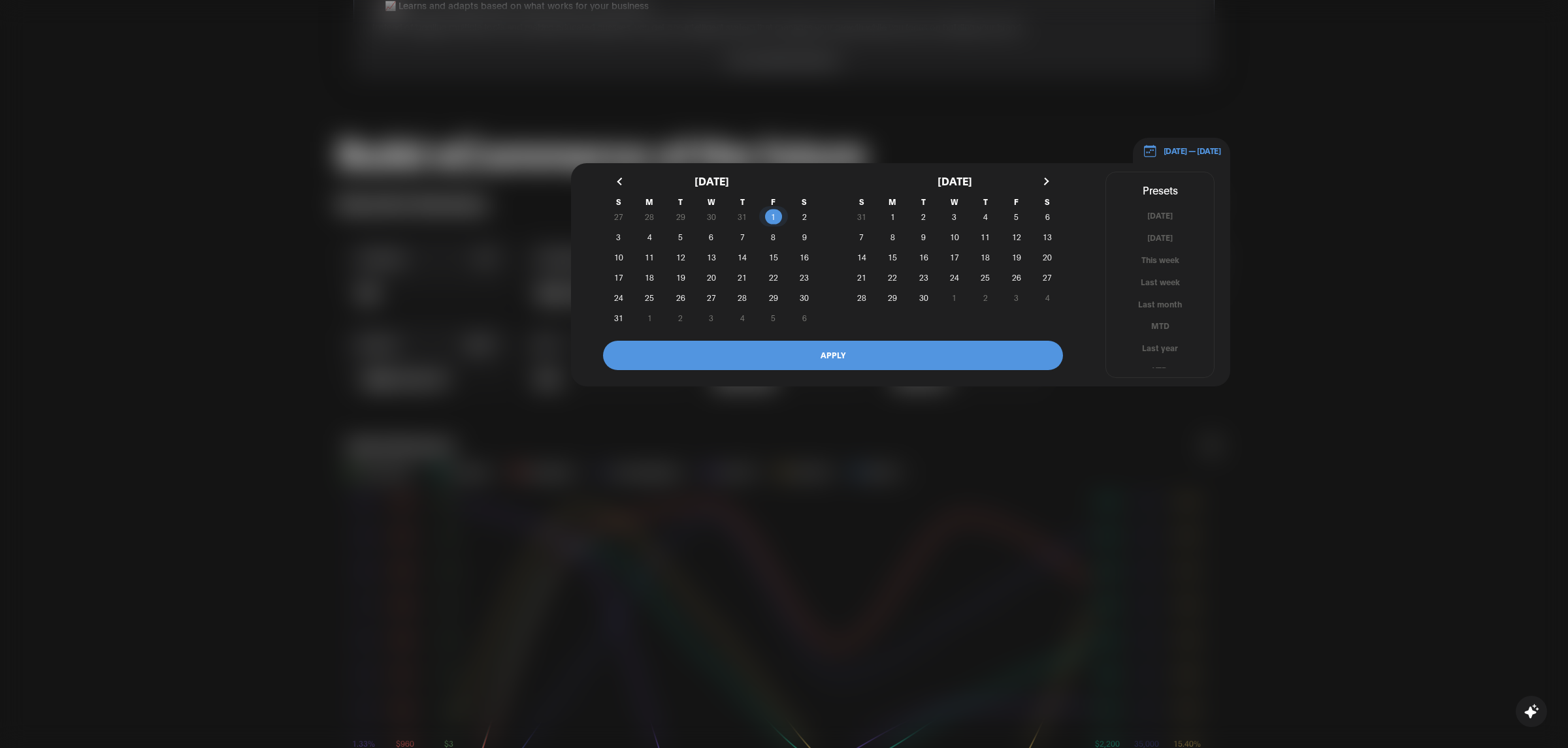
click at [1047, 178] on button "button" at bounding box center [1044, 181] width 23 height 23
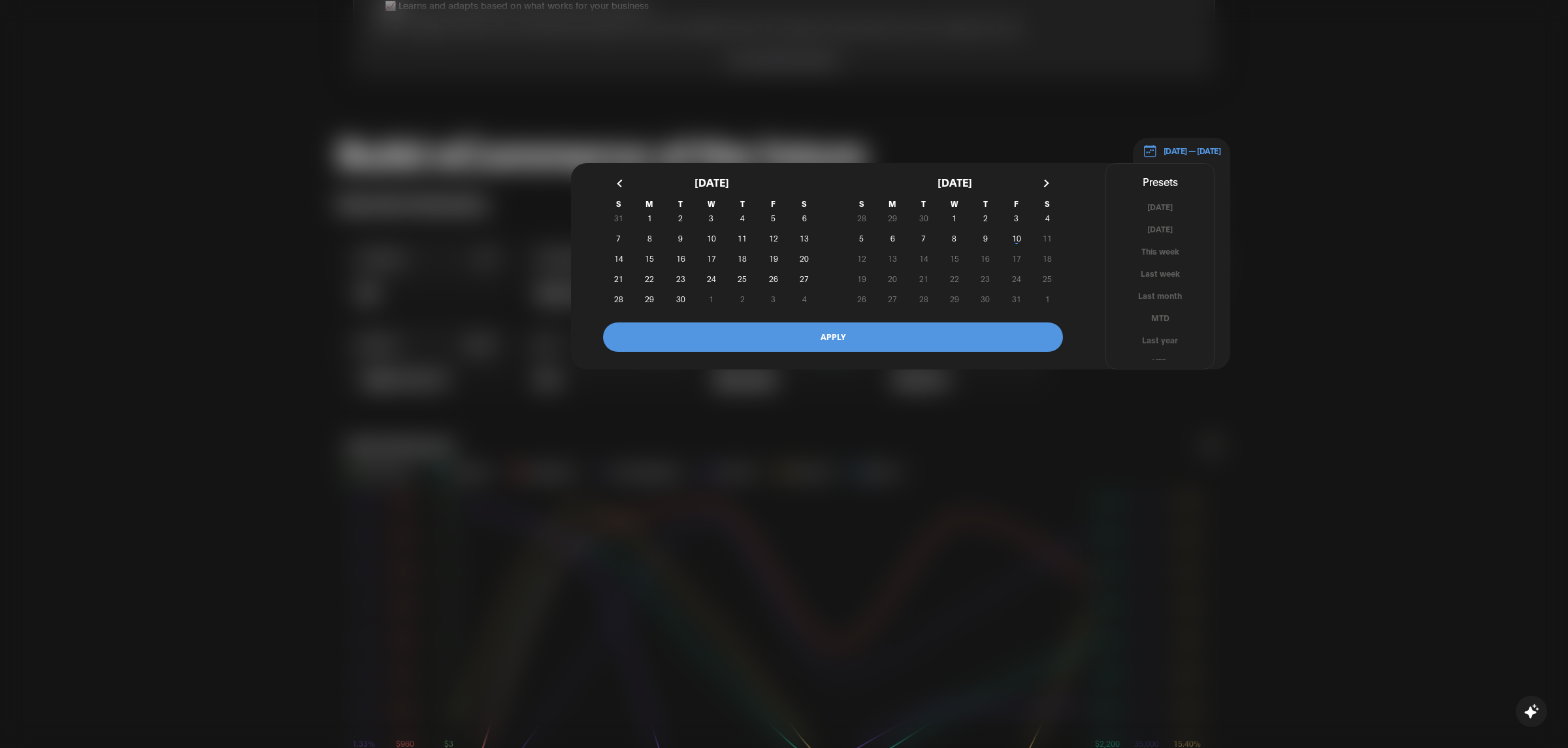
click at [1047, 178] on button "button" at bounding box center [1044, 183] width 23 height 23
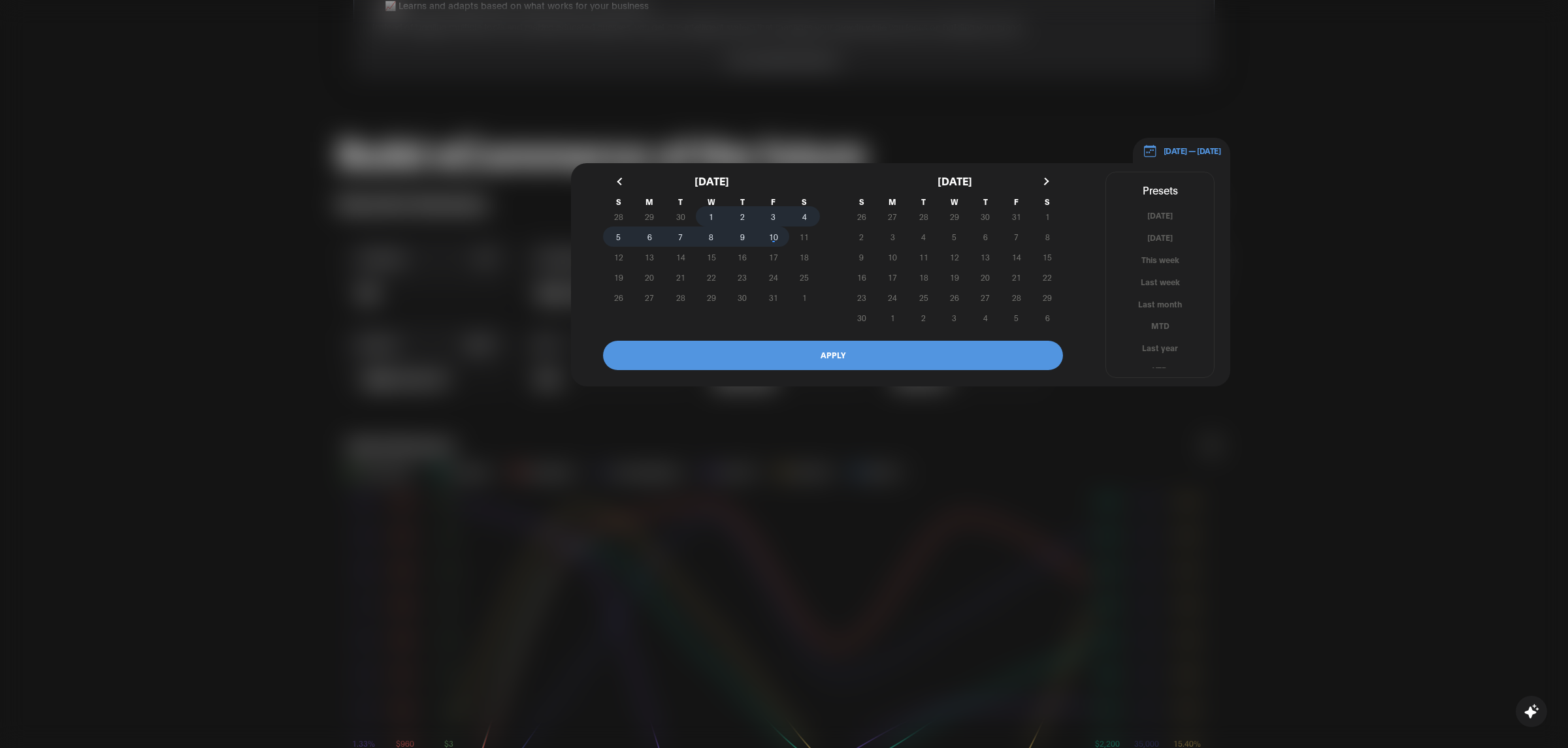
click at [775, 233] on span "10" at bounding box center [774, 237] width 9 height 23
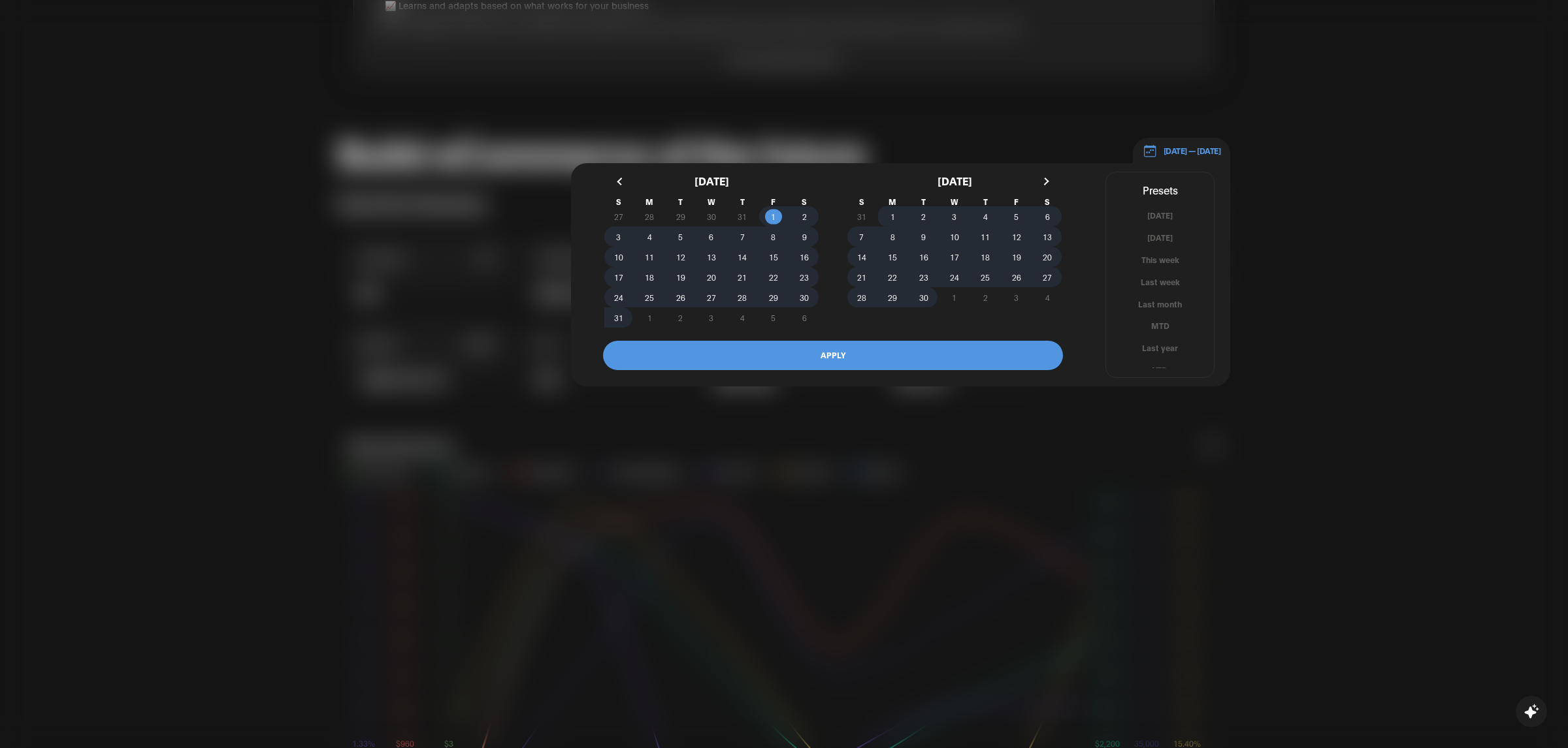
click at [778, 349] on button "APPLY" at bounding box center [833, 355] width 460 height 29
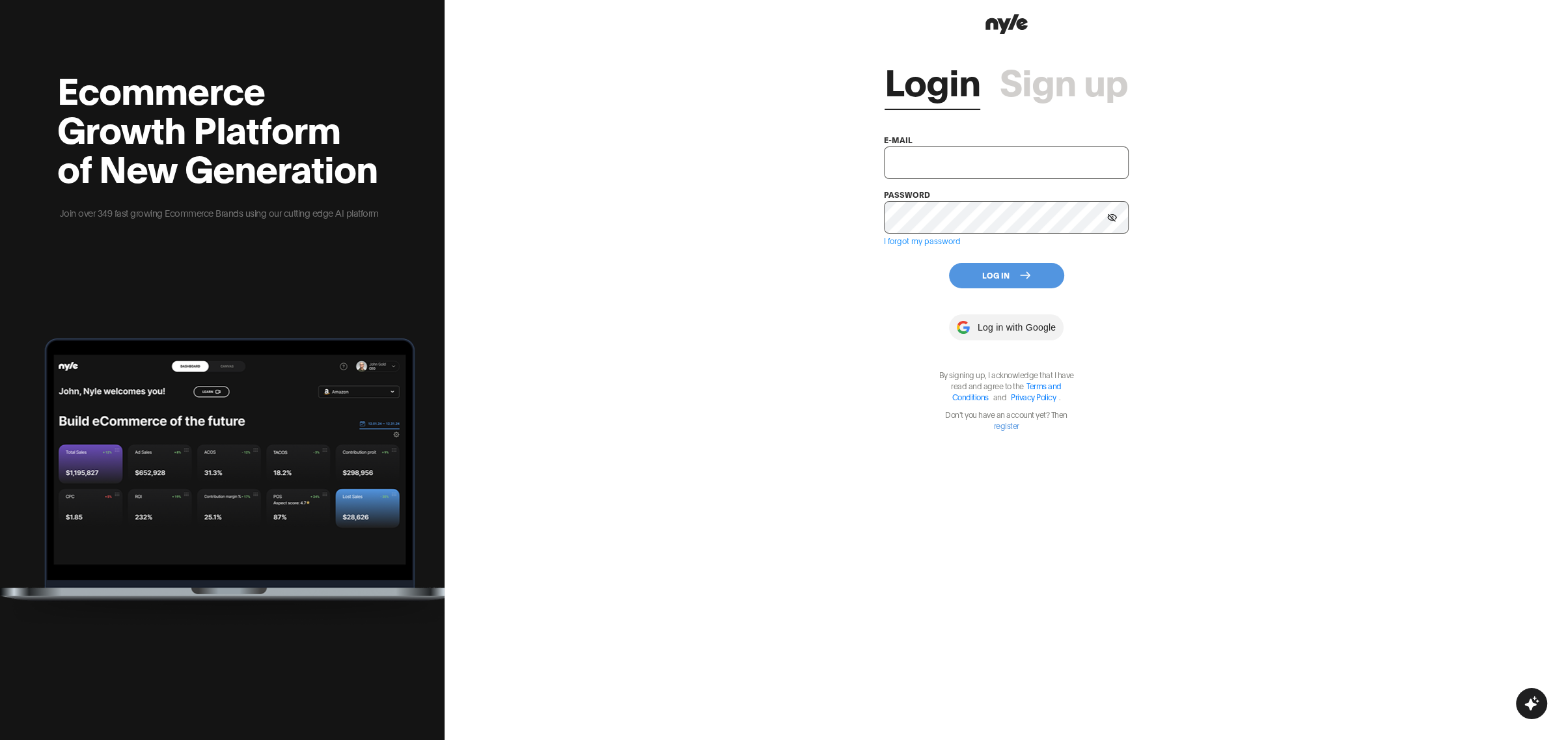
type input "[EMAIL_ADDRESS][PERSON_NAME]"
click at [1000, 278] on button "Log In" at bounding box center [1006, 276] width 115 height 25
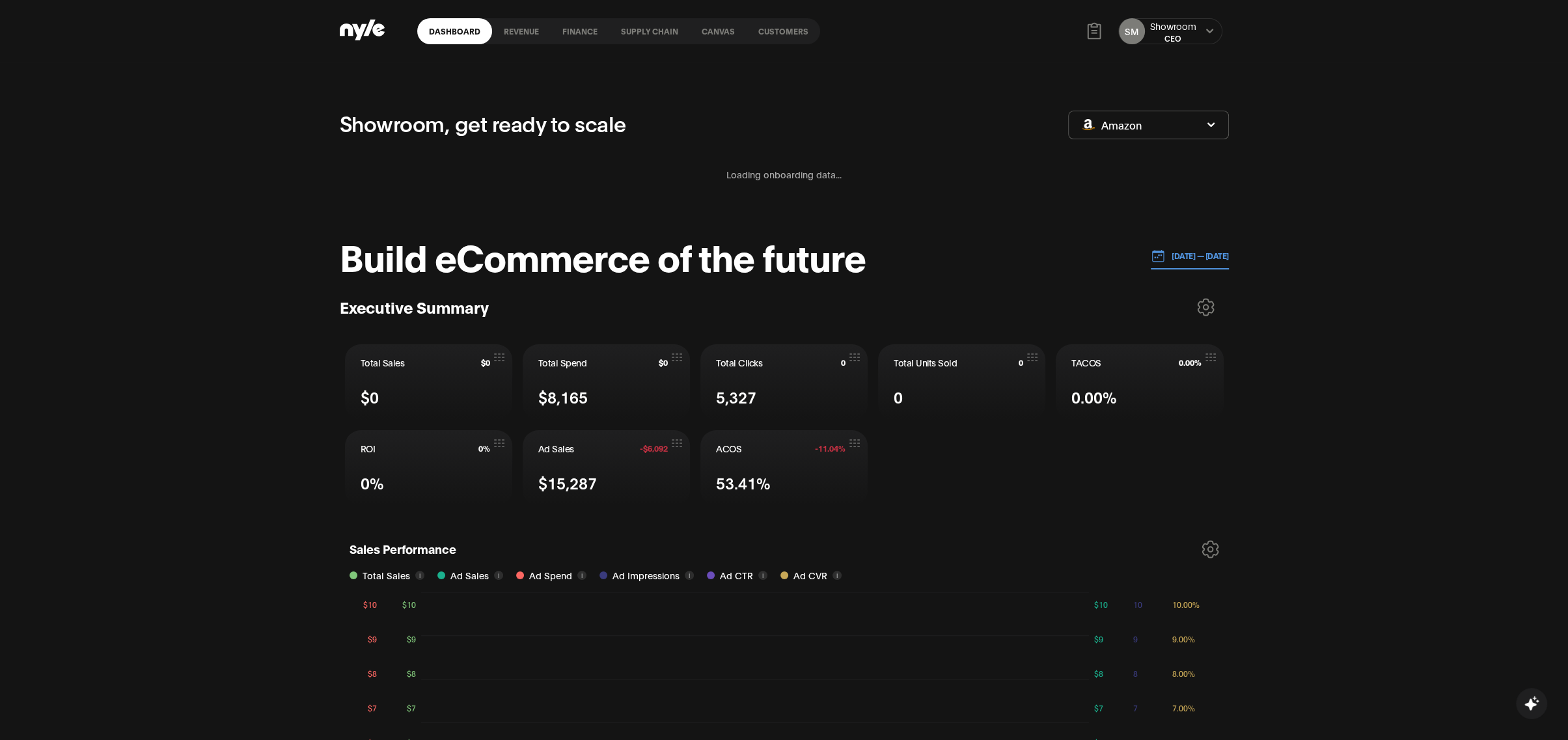
click at [769, 36] on link "Customers" at bounding box center [783, 31] width 73 height 26
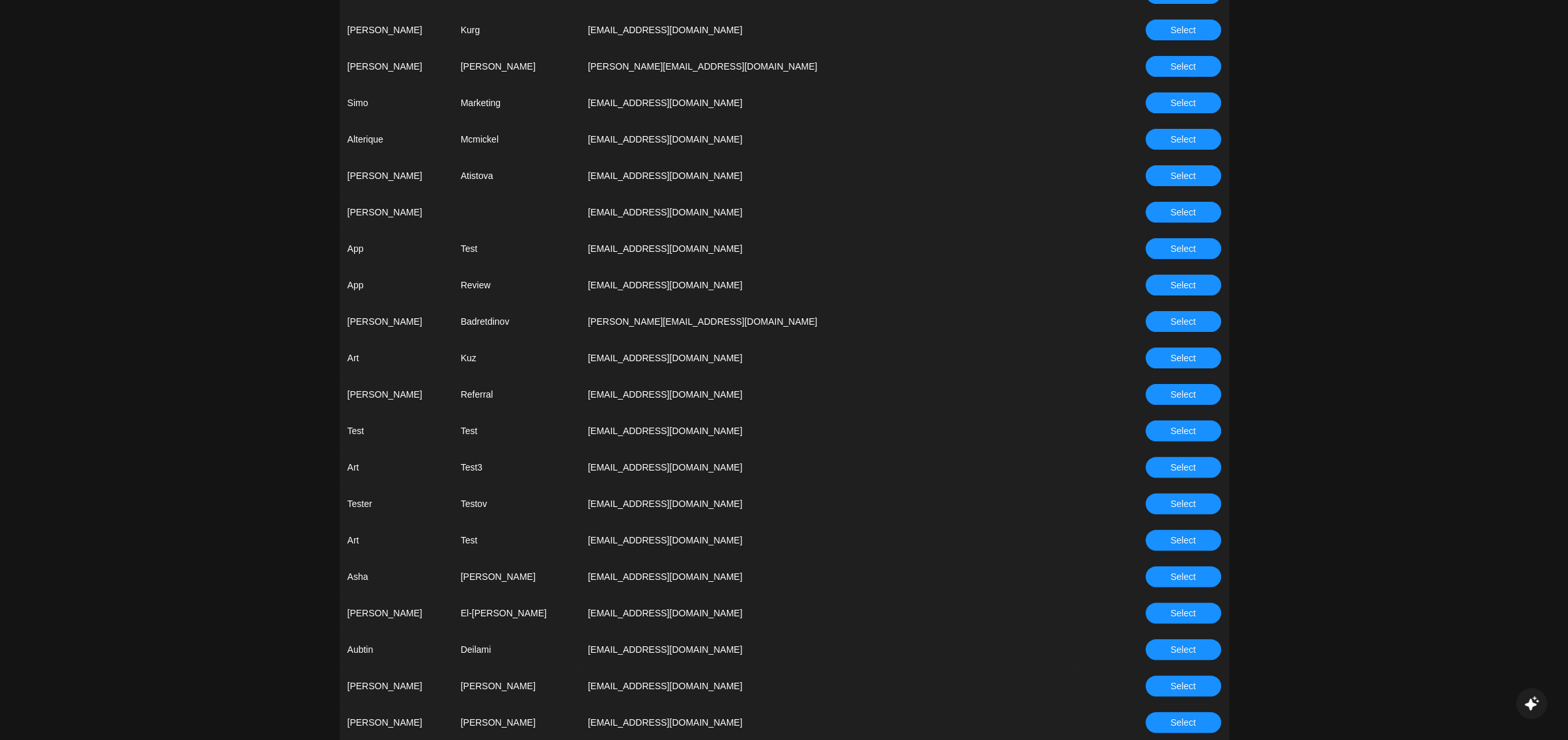
scroll to position [357, 0]
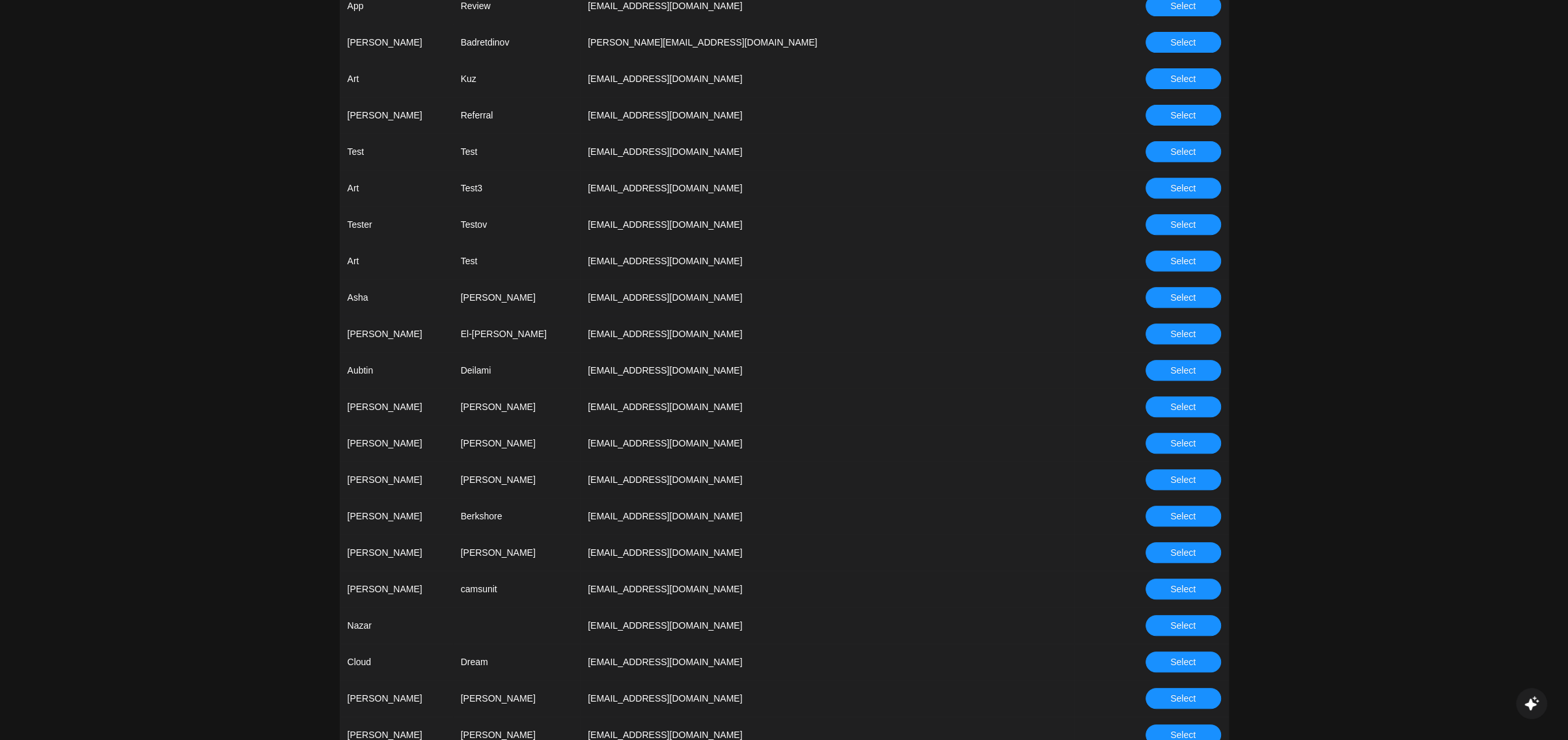
scroll to position [3405, 0]
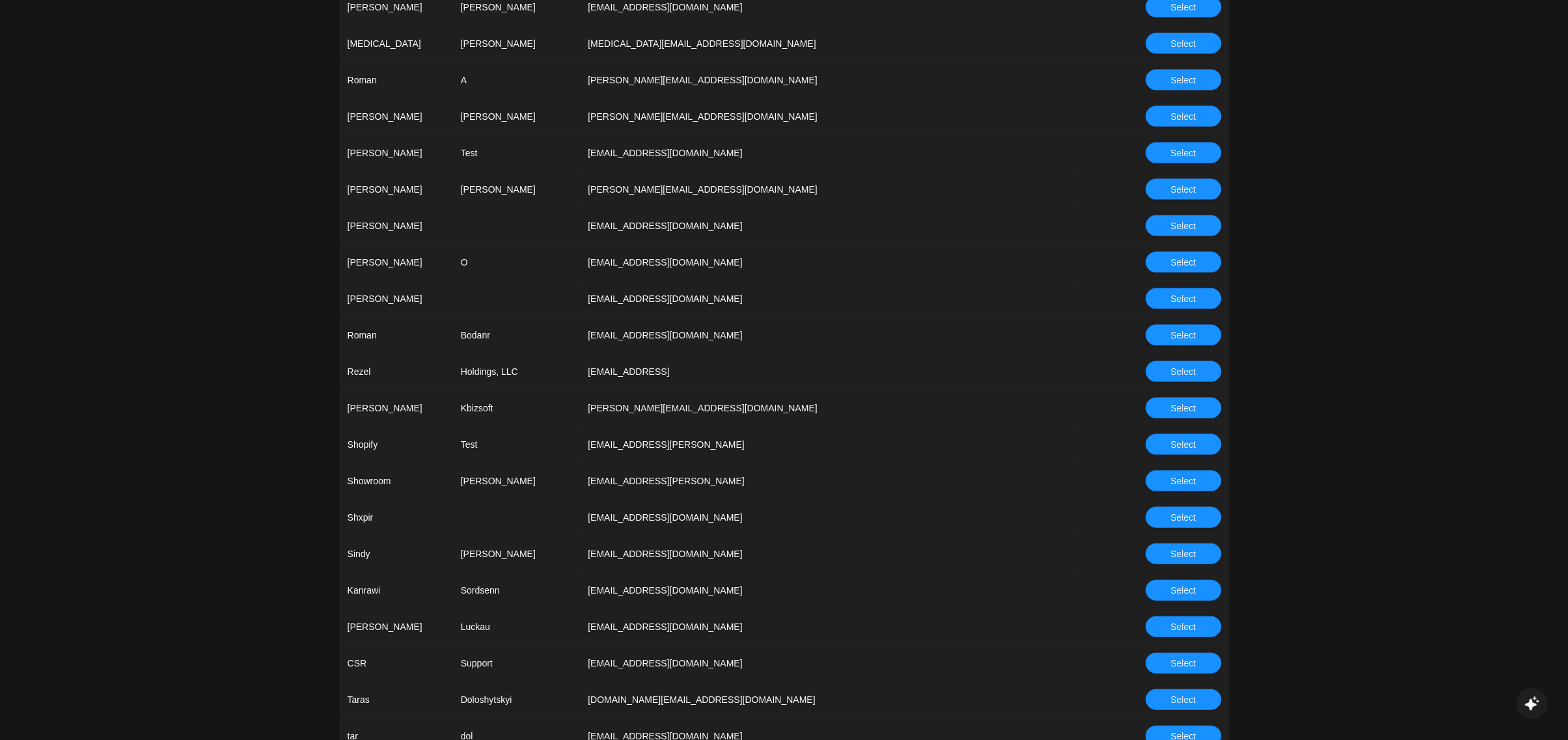
click at [1168, 368] on button "Select" at bounding box center [1183, 372] width 76 height 21
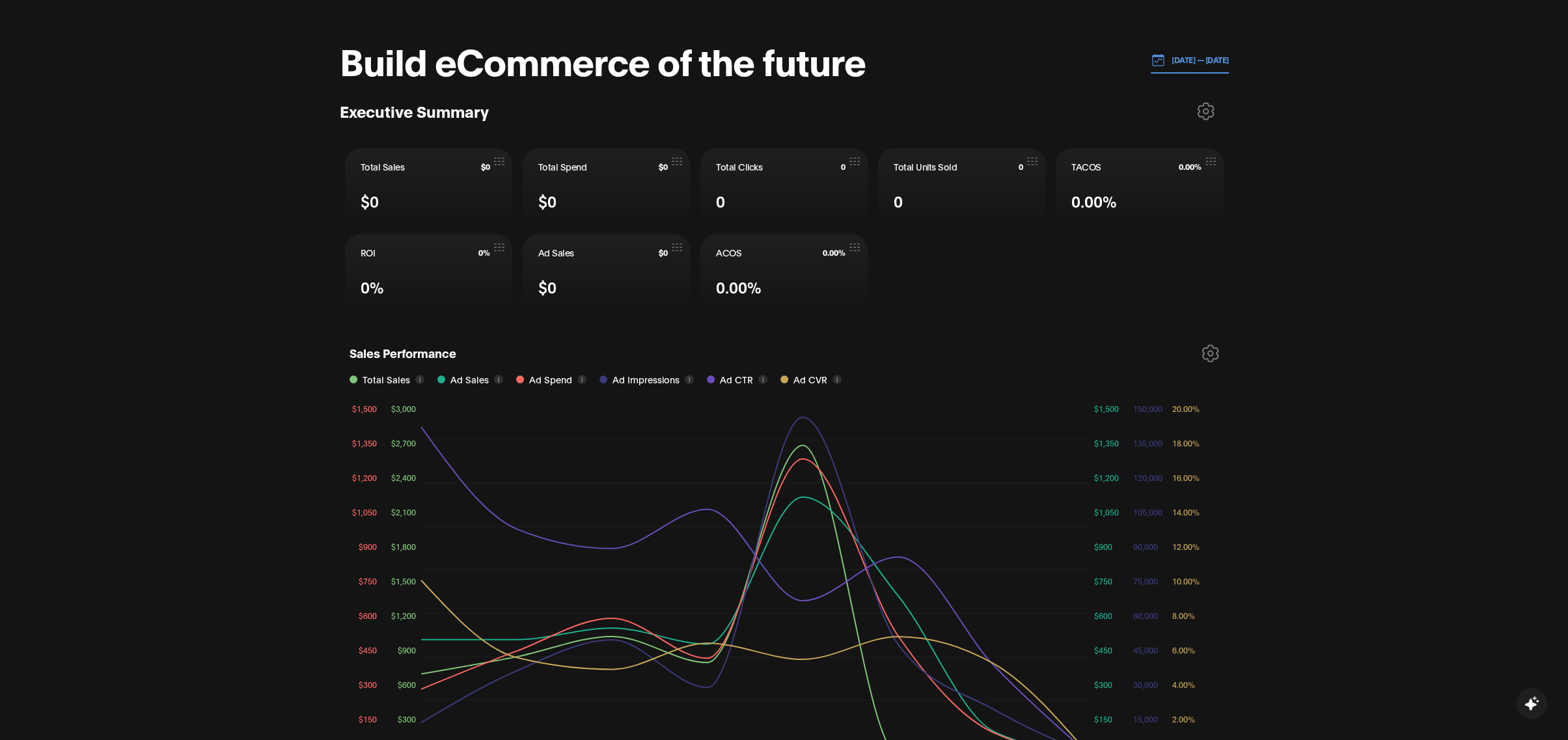
scroll to position [201, 0]
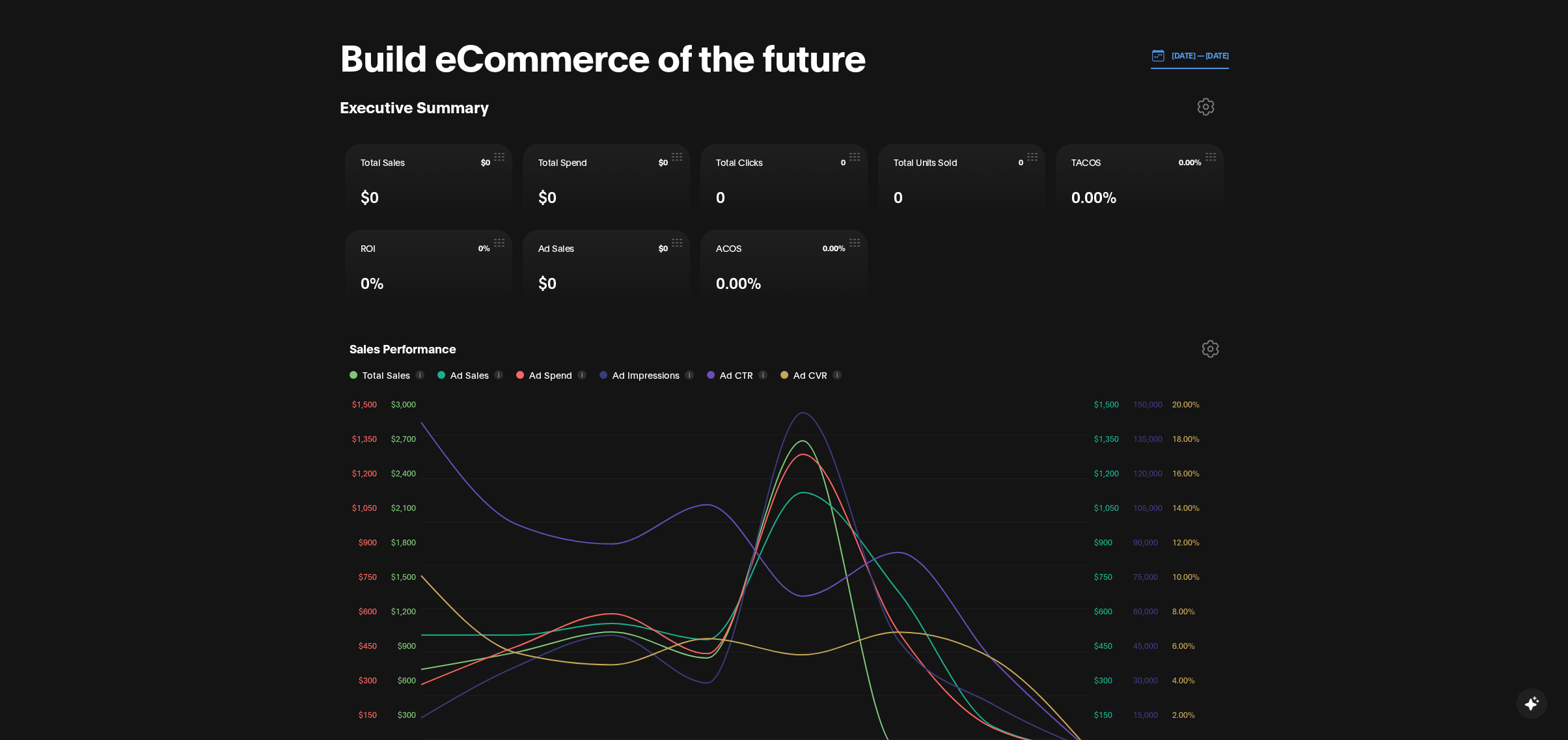
click at [1181, 52] on p "[DATE] — [DATE]" at bounding box center [1196, 55] width 64 height 12
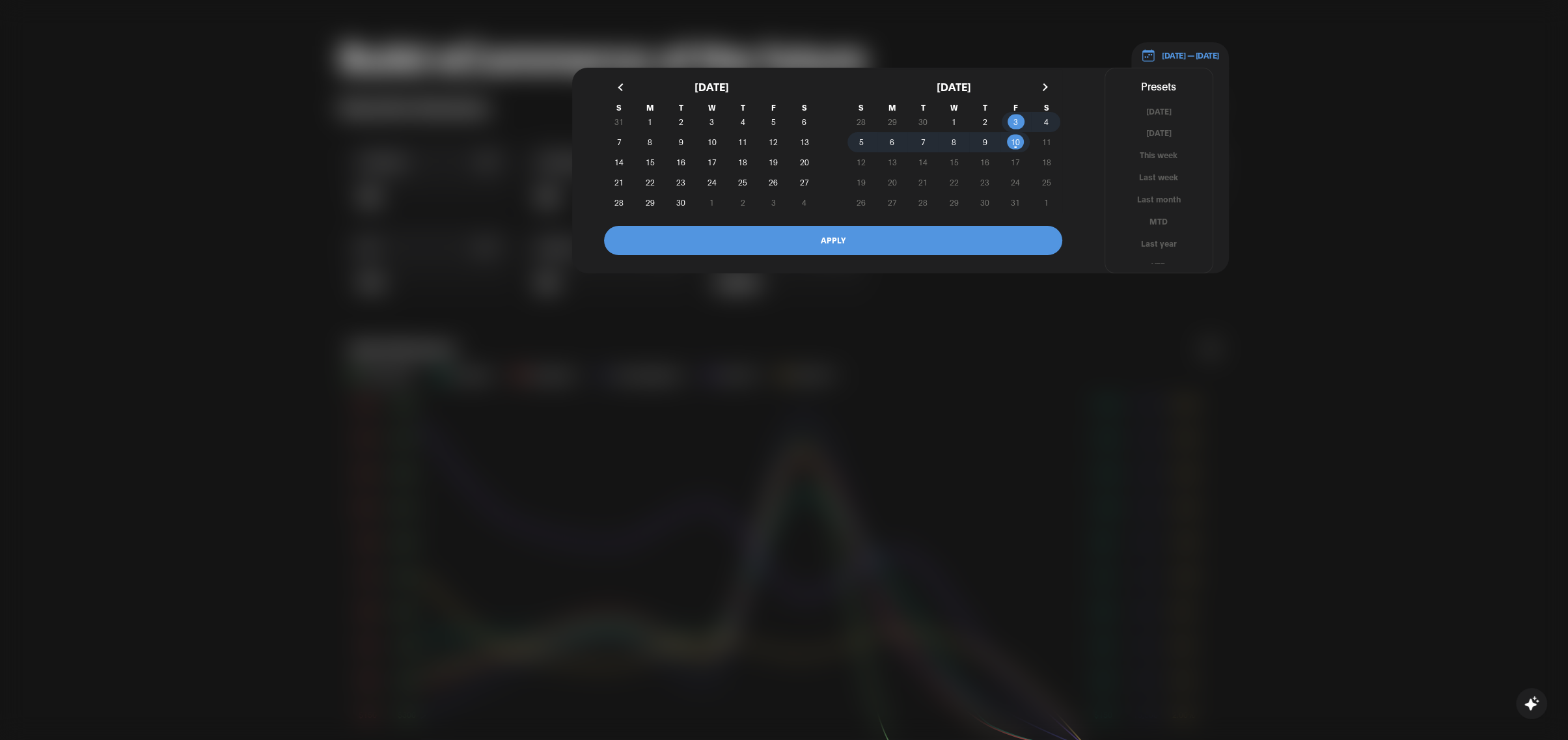
scroll to position [8, 0]
click at [1161, 258] on button "YTD" at bounding box center [1159, 258] width 107 height 12
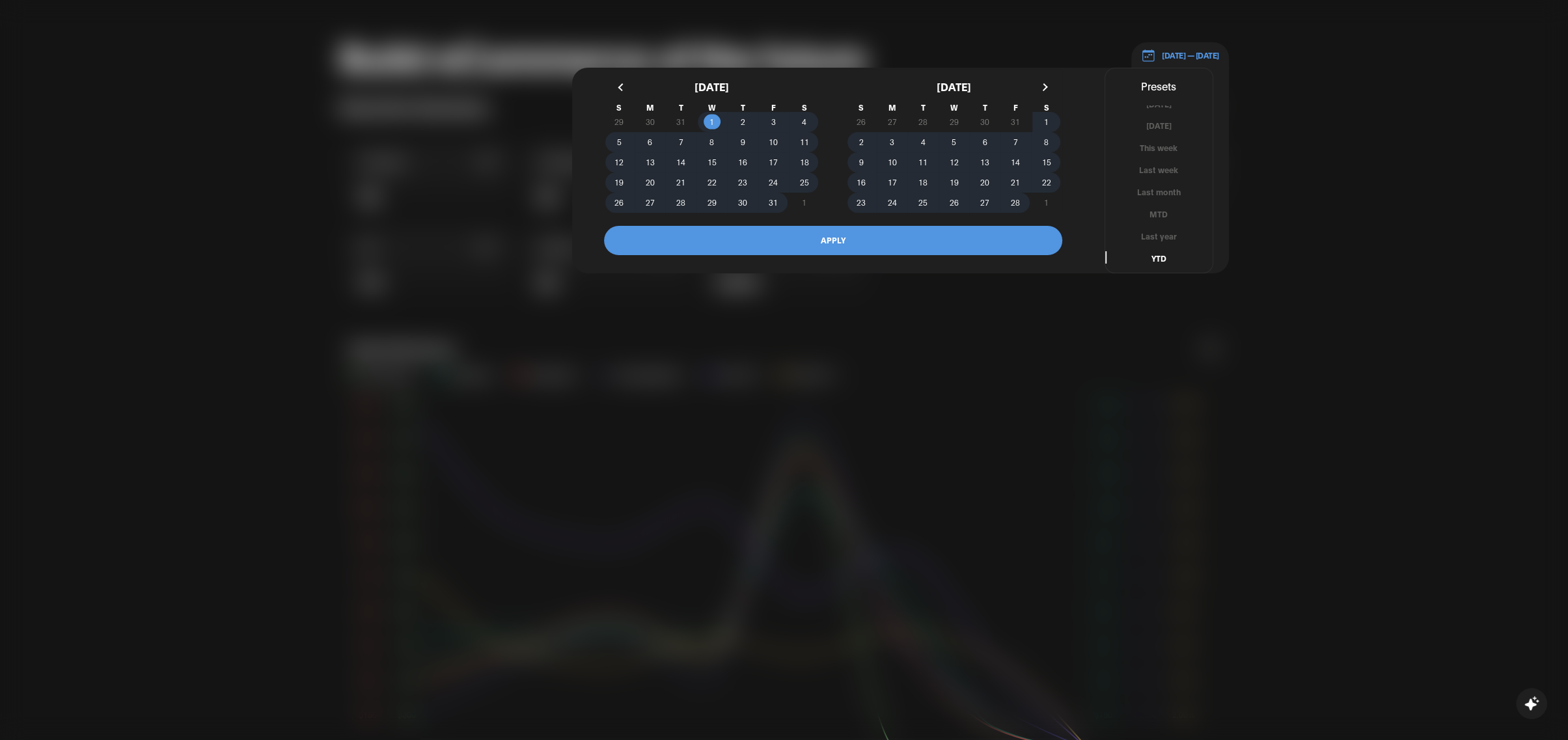
click at [980, 236] on button "APPLY" at bounding box center [833, 240] width 458 height 29
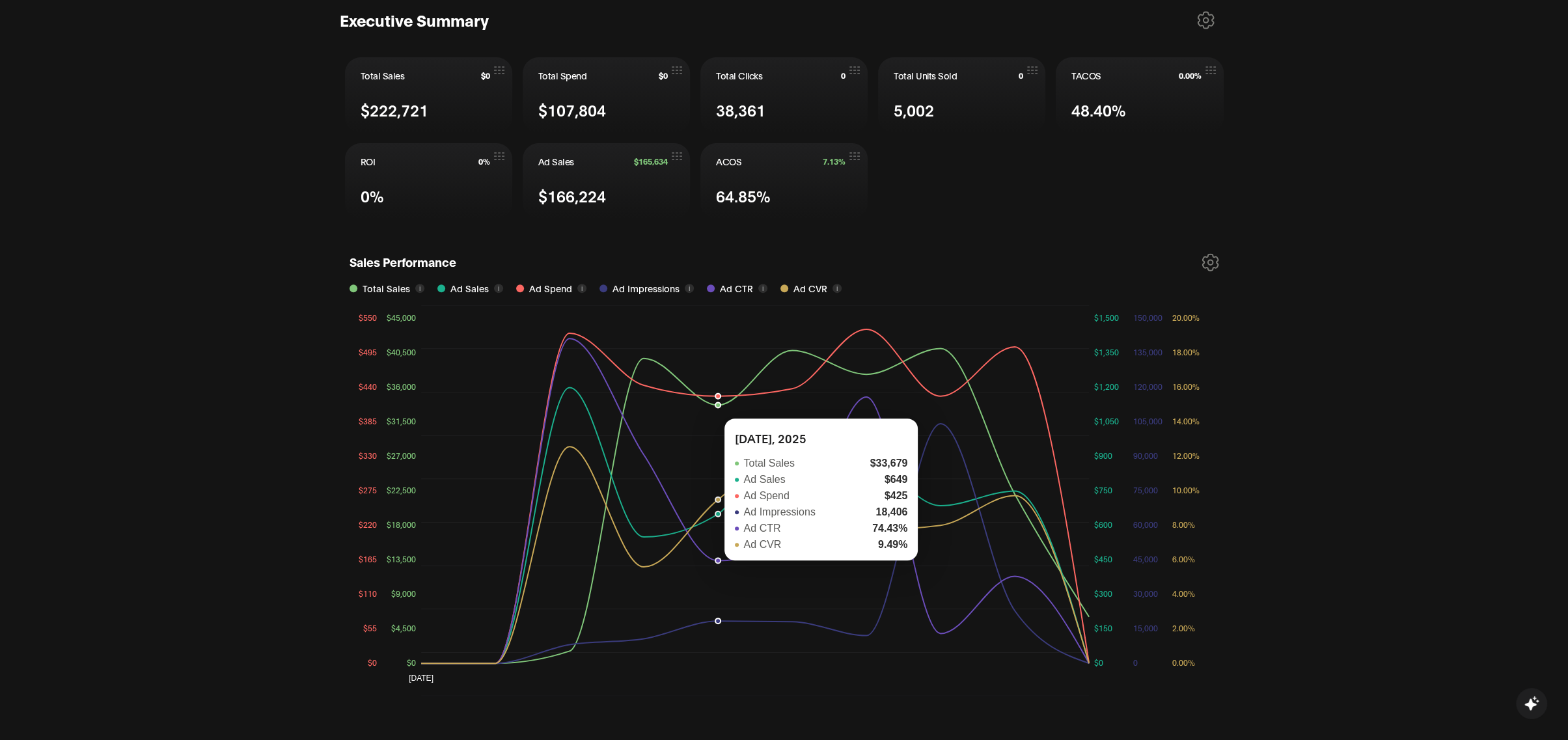
scroll to position [573, 0]
